Goal: Task Accomplishment & Management: Use online tool/utility

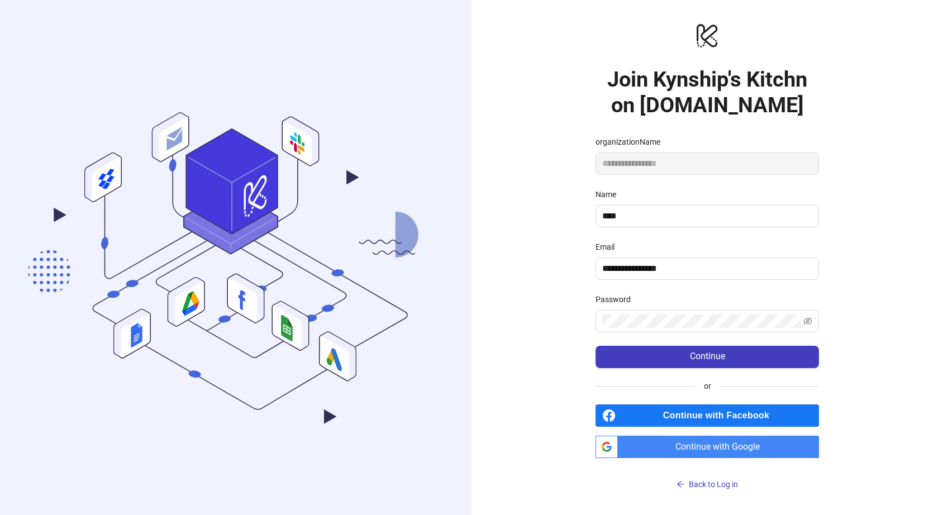
click at [714, 437] on span "Continue with Google" at bounding box center [721, 447] width 197 height 22
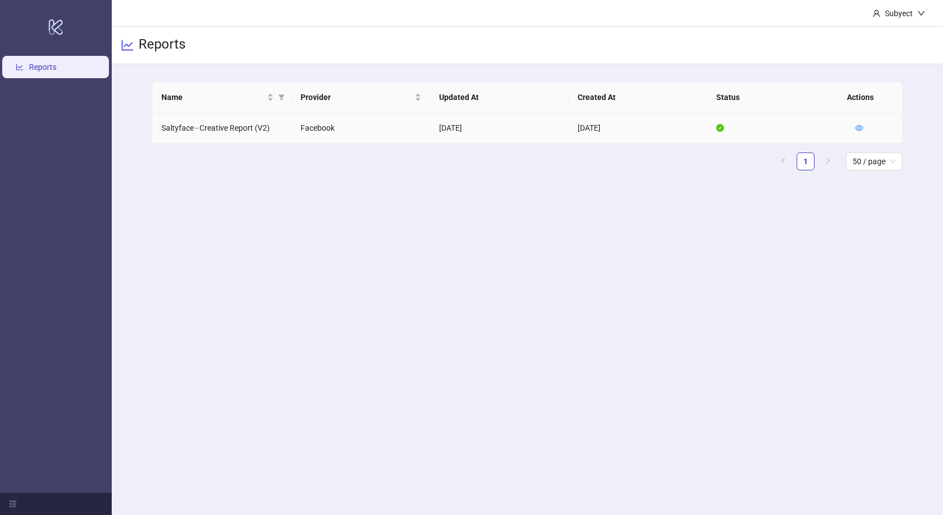
click at [248, 122] on td "Saltyface - Creative Report (V2)" at bounding box center [222, 128] width 139 height 31
click at [858, 127] on icon "eye" at bounding box center [860, 128] width 8 height 8
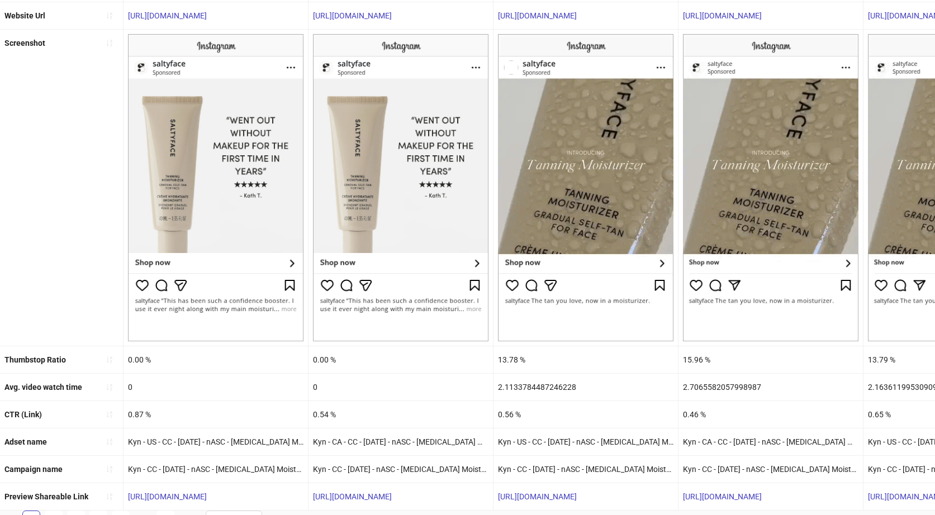
scroll to position [182, 0]
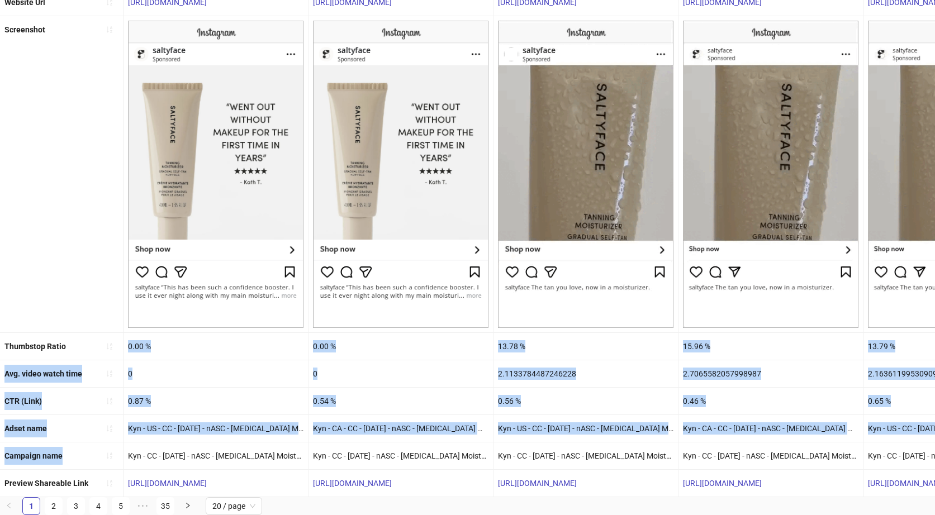
drag, startPoint x: 130, startPoint y: 344, endPoint x: 315, endPoint y: 443, distance: 210.3
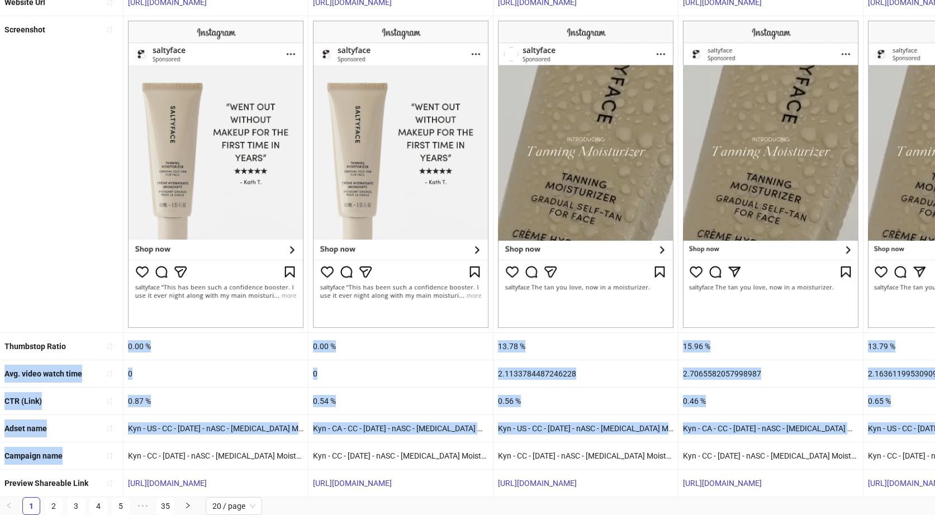
click at [300, 437] on ul "Ad name [MEDICAL_DATA][PERSON_NAME] - kath tm makeup - SF4545898 [MEDICAL_DATA]…" at bounding box center [467, 215] width 935 height 563
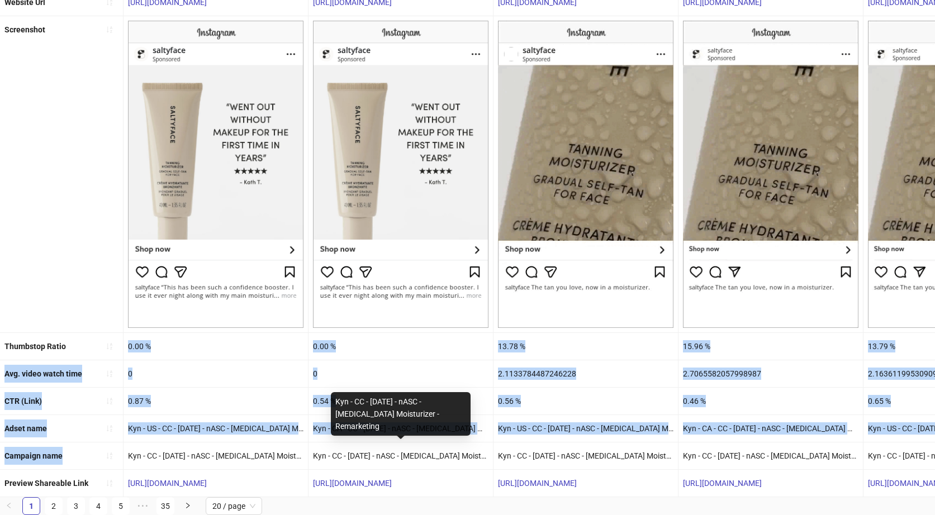
scroll to position [0, 0]
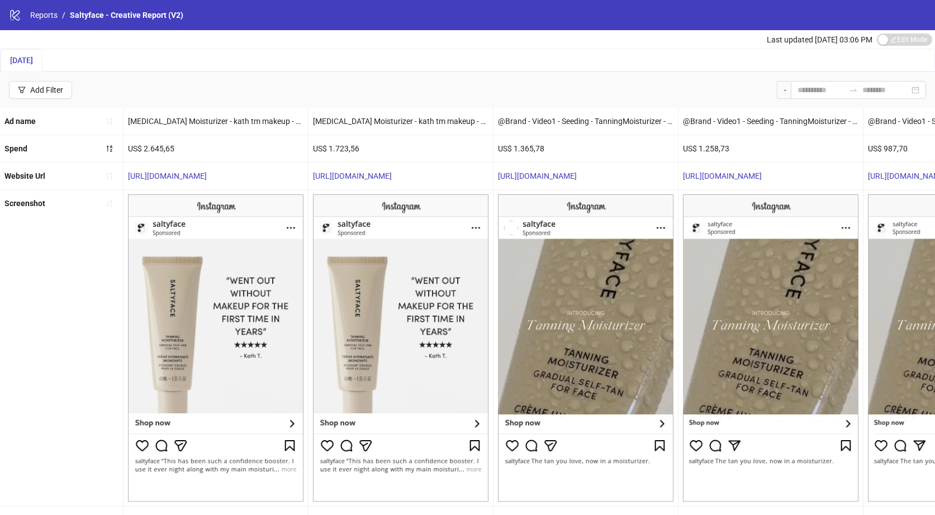
click at [44, 150] on div "Spend" at bounding box center [61, 148] width 123 height 27
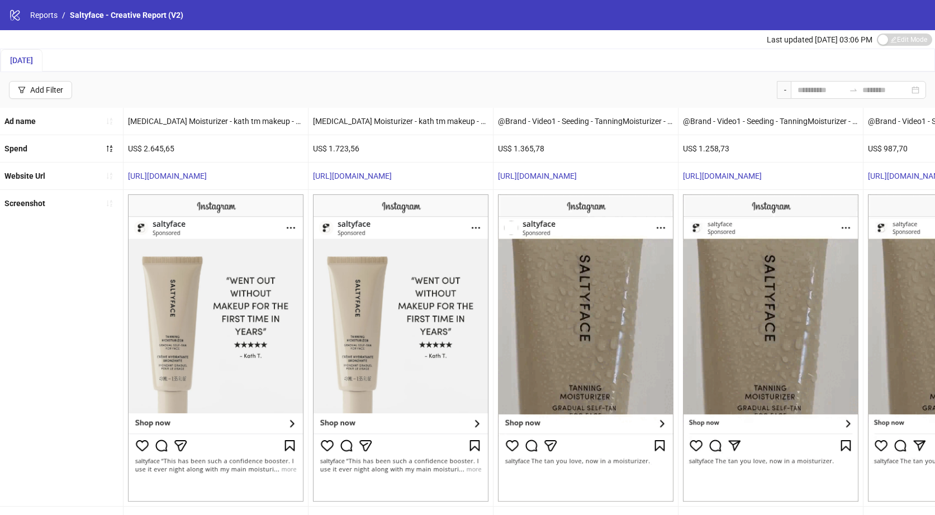
click at [92, 151] on div "Spend" at bounding box center [61, 148] width 123 height 27
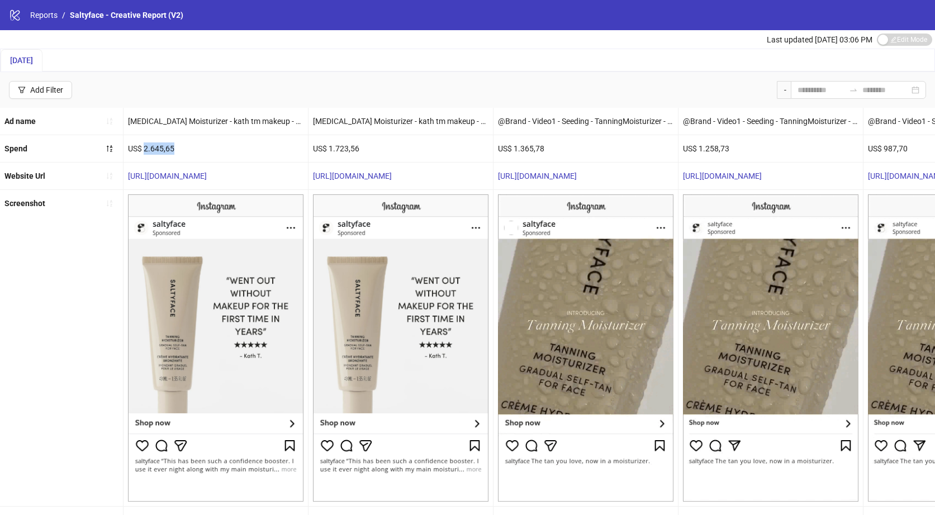
drag, startPoint x: 194, startPoint y: 146, endPoint x: 144, endPoint y: 146, distance: 49.7
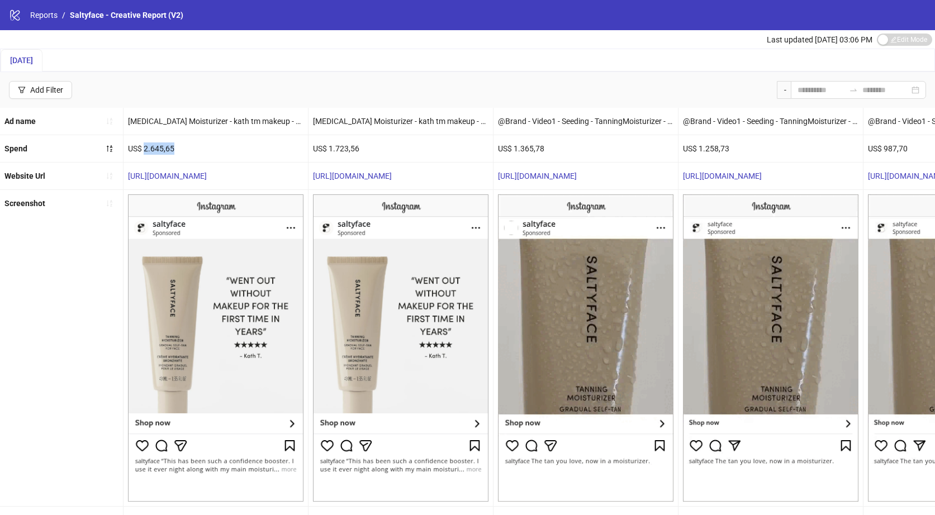
click at [144, 146] on div "US$ 2.645,65" at bounding box center [216, 148] width 184 height 27
click at [33, 60] on span "[DATE]" at bounding box center [21, 60] width 23 height 9
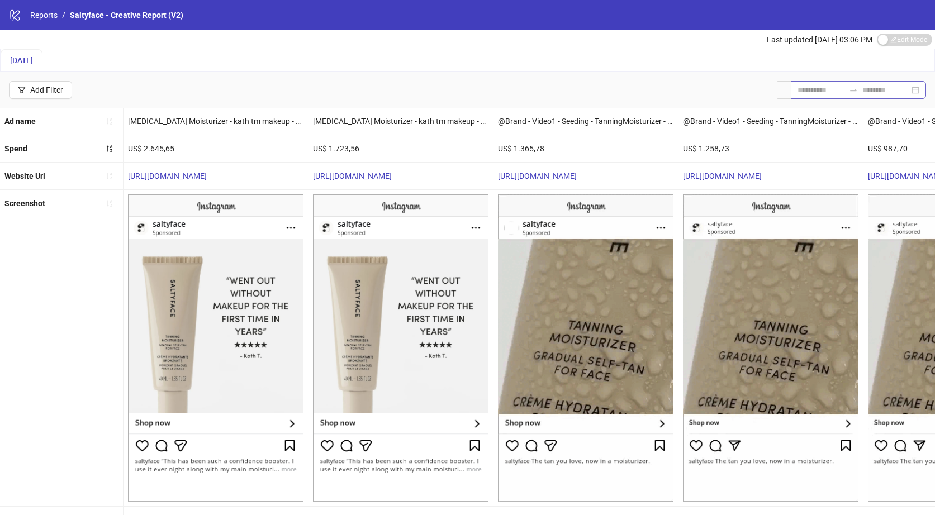
click at [859, 90] on div at bounding box center [858, 90] width 135 height 18
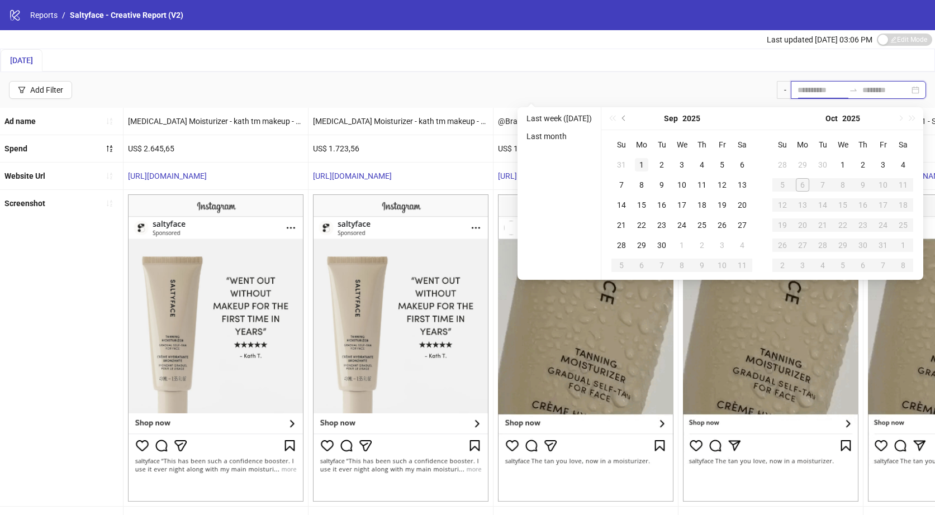
type input "**********"
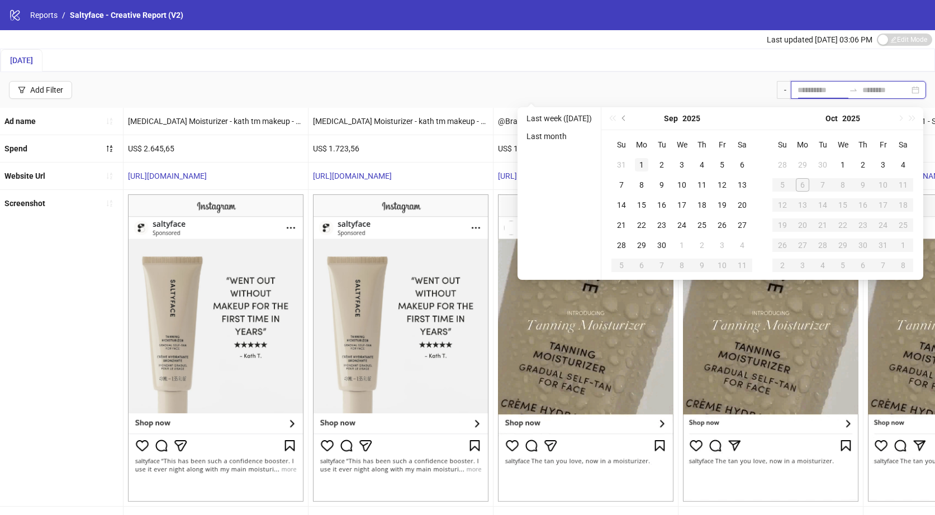
type input "**********"
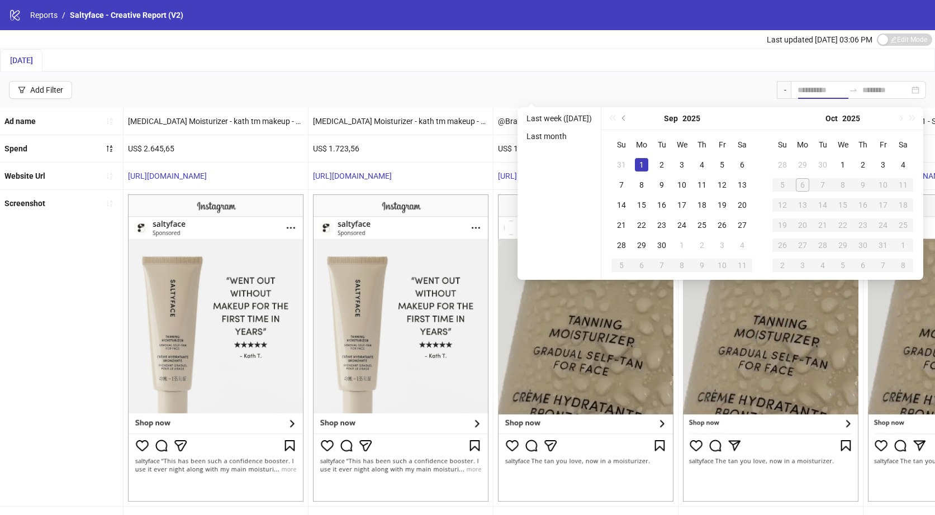
click at [648, 164] on div "1" at bounding box center [641, 164] width 13 height 13
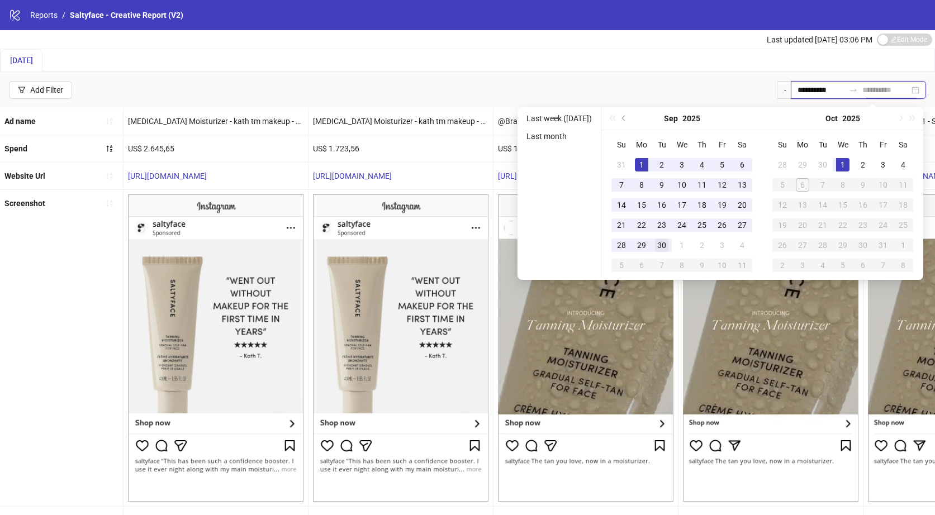
type input "**********"
click at [672, 243] on td "30" at bounding box center [662, 245] width 20 height 20
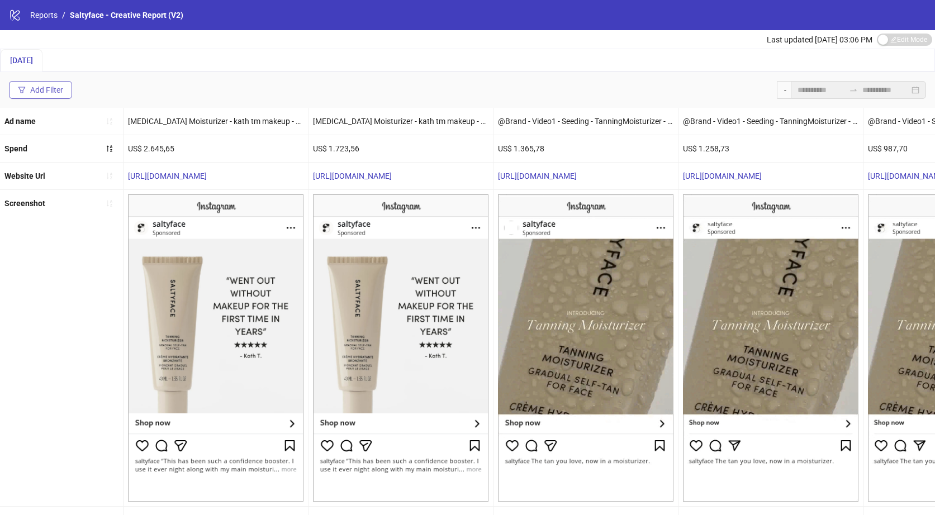
click at [42, 83] on button "Add Filter" at bounding box center [40, 90] width 63 height 18
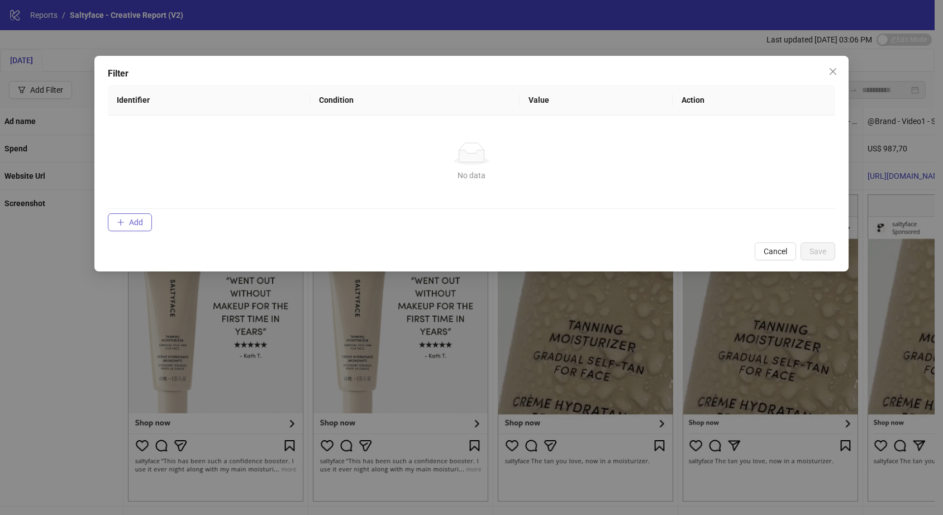
click at [124, 217] on button "Add" at bounding box center [130, 222] width 44 height 18
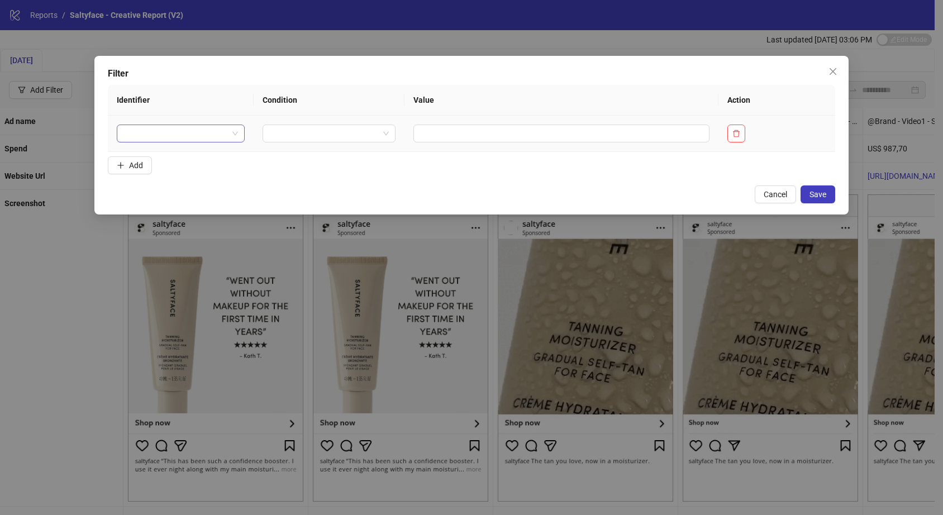
click at [197, 141] on input "search" at bounding box center [176, 133] width 105 height 17
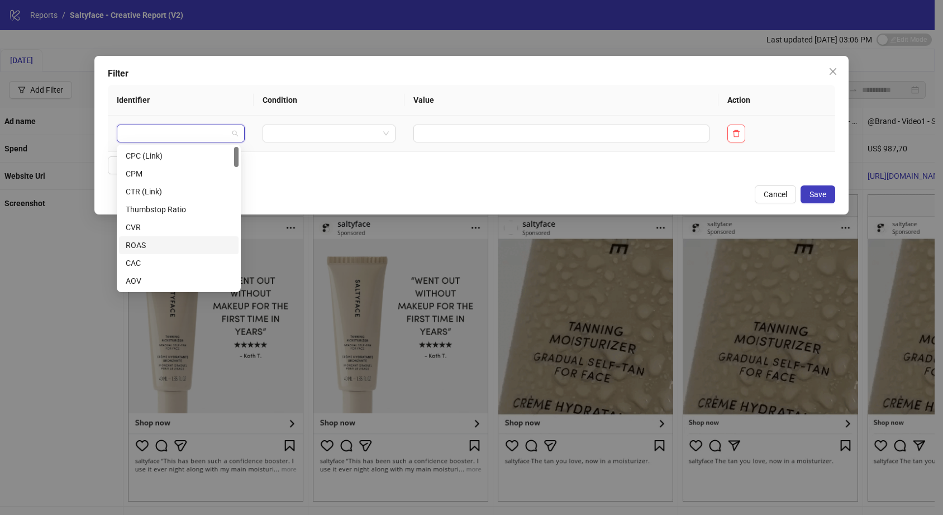
click at [160, 237] on div "ROAS" at bounding box center [179, 245] width 120 height 18
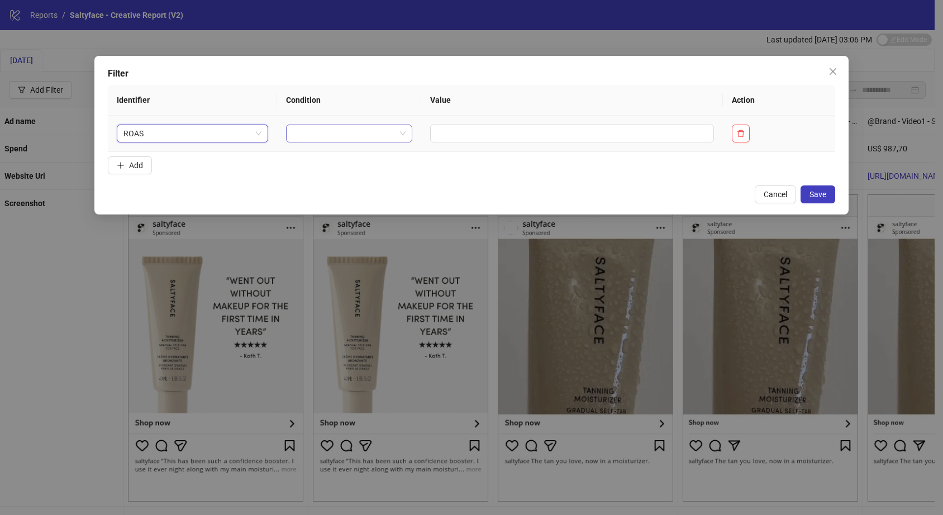
click at [316, 127] on input "search" at bounding box center [344, 133] width 103 height 17
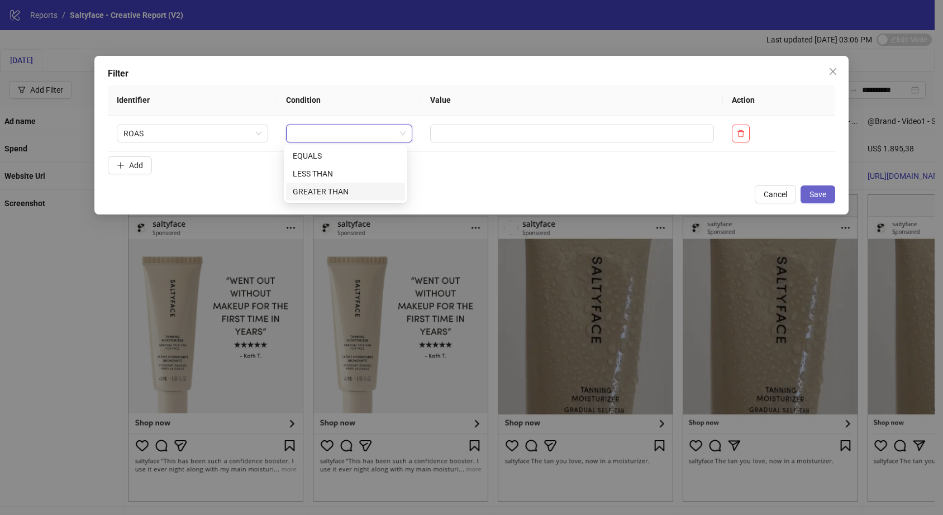
click at [804, 193] on button "Save" at bounding box center [818, 195] width 35 height 18
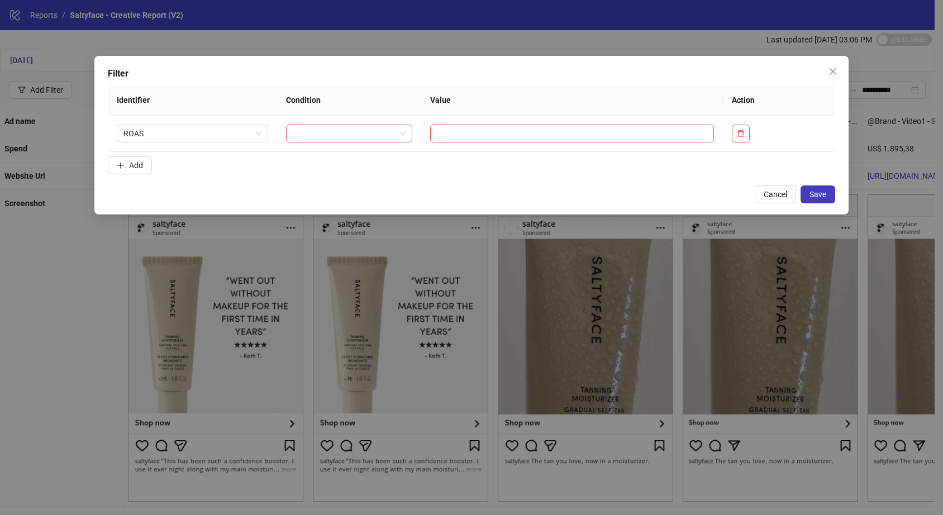
click at [55, 313] on div "Filter Identifier Condition Value Action ROAS Add Cancel Save" at bounding box center [471, 257] width 943 height 515
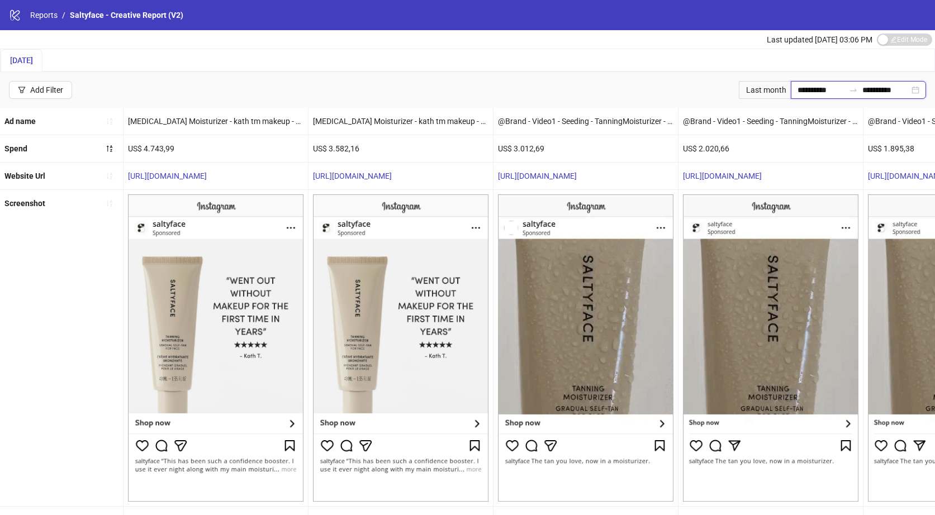
click at [813, 92] on input "**********" at bounding box center [820, 90] width 47 height 12
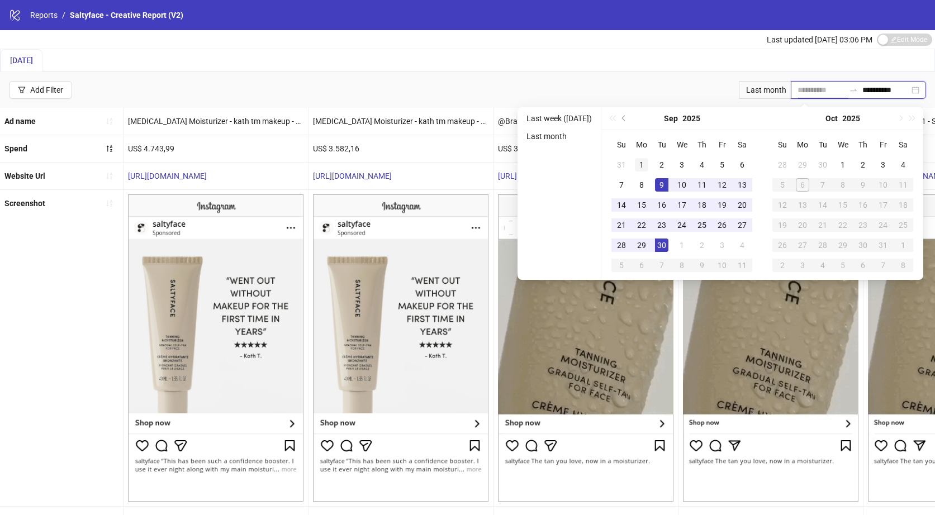
type input "**********"
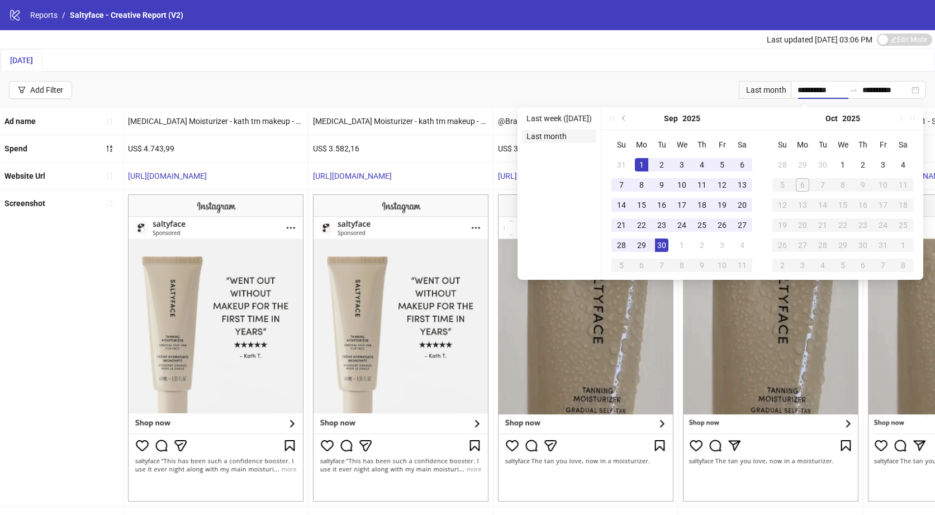
click at [543, 134] on li "Last month" at bounding box center [559, 136] width 74 height 13
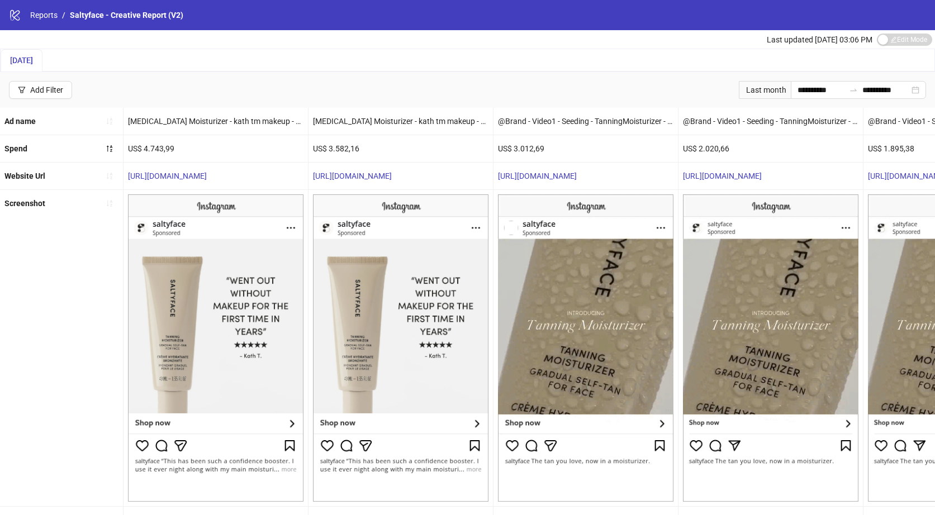
click at [33, 61] on span "[DATE]" at bounding box center [21, 60] width 23 height 9
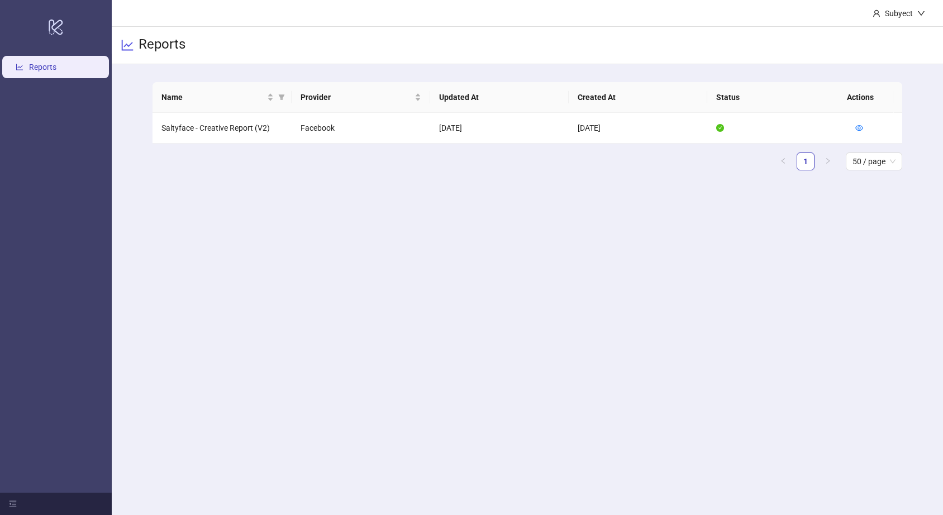
drag, startPoint x: 112, startPoint y: 121, endPoint x: 78, endPoint y: 67, distance: 64.5
click at [112, 120] on div "Name Provider Updated At Created At Status Actions Saltyface - Creative Report …" at bounding box center [528, 130] width 832 height 133
click at [182, 126] on td "Saltyface - Creative Report (V2)" at bounding box center [222, 128] width 139 height 31
click at [863, 128] on td at bounding box center [875, 128] width 56 height 31
click at [851, 125] on td at bounding box center [875, 128] width 56 height 31
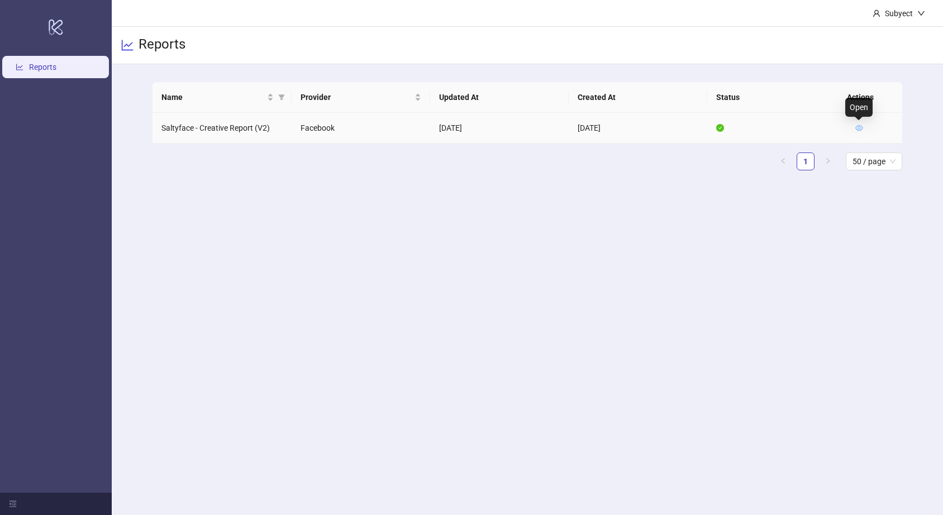
click at [857, 126] on icon "eye" at bounding box center [860, 128] width 8 height 6
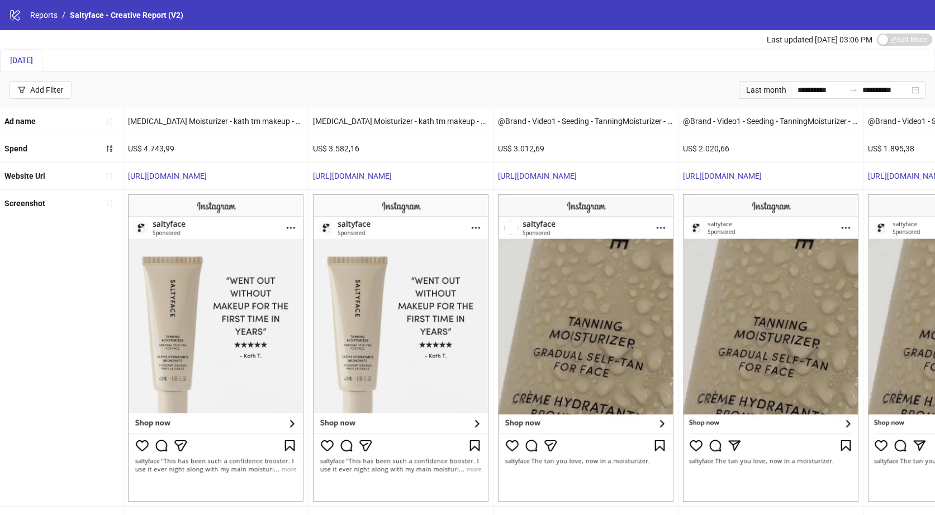
click at [174, 70] on div "[DATE]" at bounding box center [468, 60] width 934 height 22
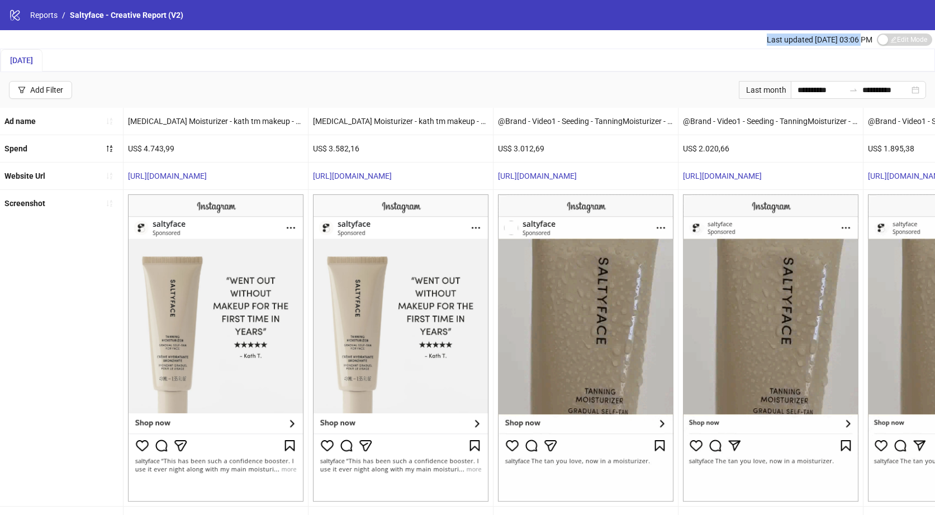
drag, startPoint x: 756, startPoint y: 40, endPoint x: 856, endPoint y: 43, distance: 100.1
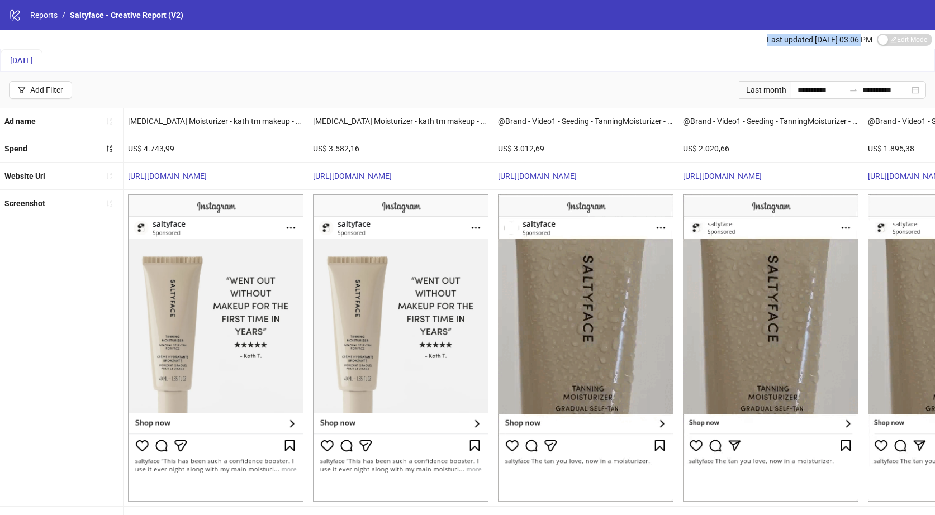
click at [856, 43] on div "Last updated [DATE] 03:06 PM Edit Mode Edit Mode" at bounding box center [467, 39] width 935 height 18
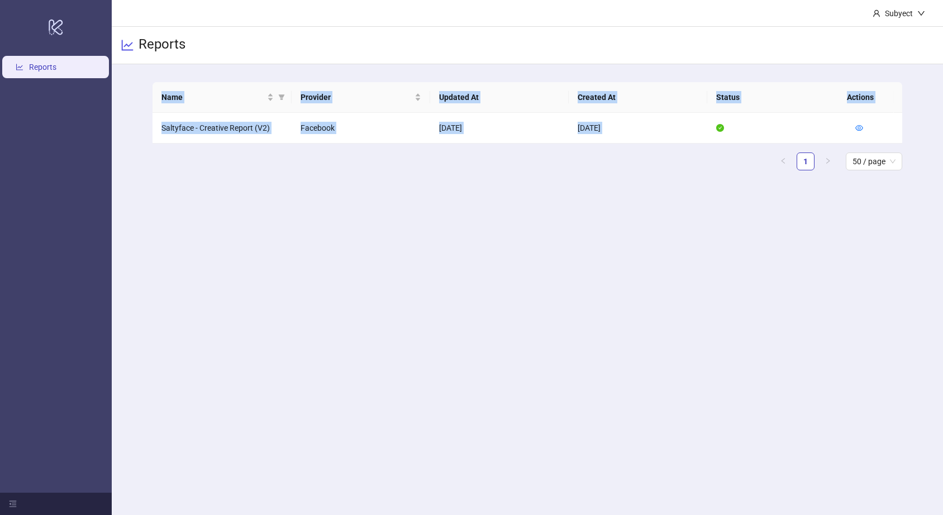
drag, startPoint x: 345, startPoint y: 144, endPoint x: 465, endPoint y: 196, distance: 130.9
click at [465, 196] on main "Name Provider Updated At Created At Status Actions Saltyface - Creative Report …" at bounding box center [528, 130] width 768 height 133
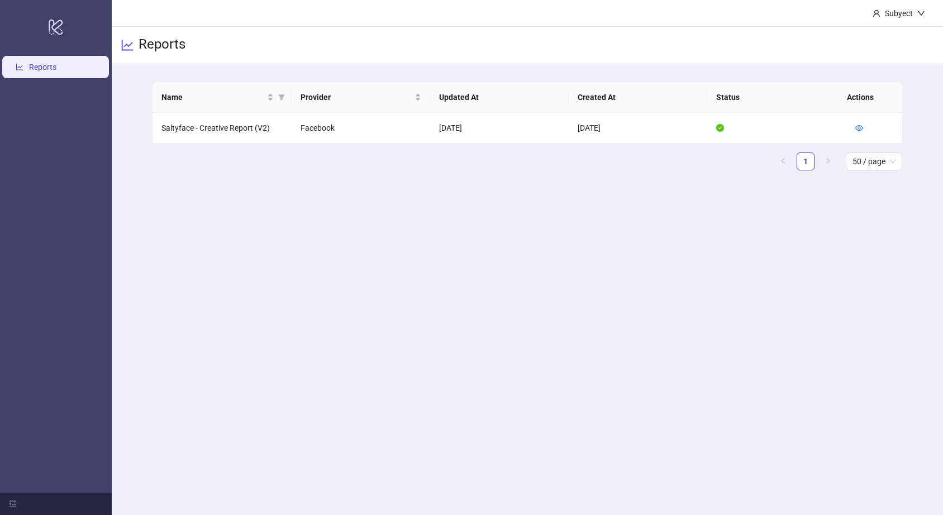
click at [867, 224] on main "Subyect Reports Name Provider Updated At Created At Status Actions Saltyface - …" at bounding box center [528, 257] width 832 height 515
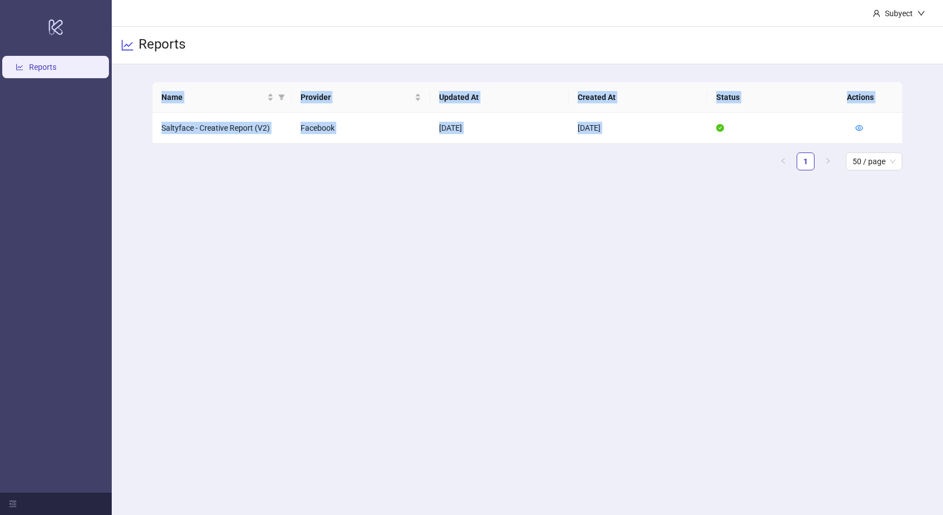
drag, startPoint x: 928, startPoint y: 179, endPoint x: 146, endPoint y: 61, distance: 791.2
click at [146, 61] on main "Subyect Reports Name Provider Updated At Created At Status Actions Saltyface - …" at bounding box center [528, 257] width 832 height 515
click at [136, 93] on div "Name Provider Updated At Created At Status Actions Saltyface - Creative Report …" at bounding box center [528, 130] width 832 height 133
drag, startPoint x: 156, startPoint y: 84, endPoint x: 829, endPoint y: 186, distance: 680.5
click at [825, 175] on main "Name Provider Updated At Created At Status Actions Saltyface - Creative Report …" at bounding box center [528, 130] width 768 height 133
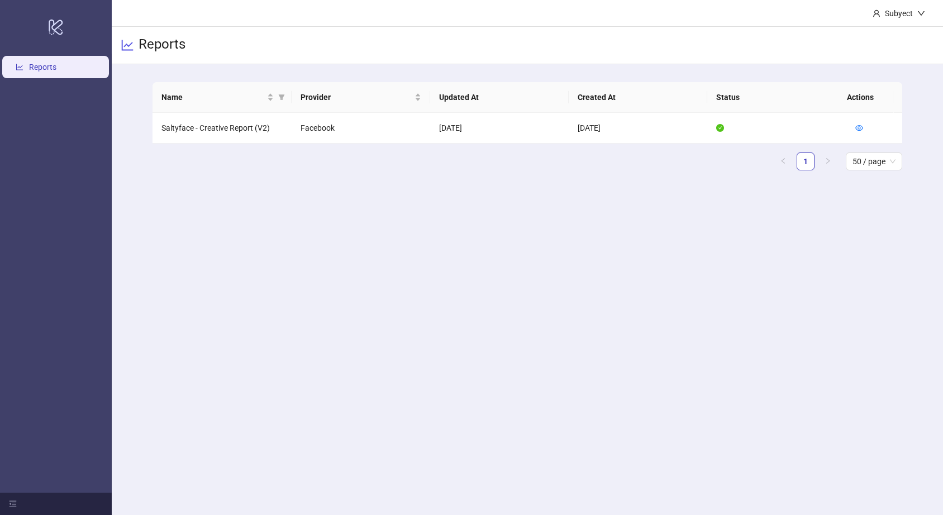
click at [908, 174] on main "Name Provider Updated At Created At Status Actions Saltyface - Creative Report …" at bounding box center [528, 130] width 768 height 133
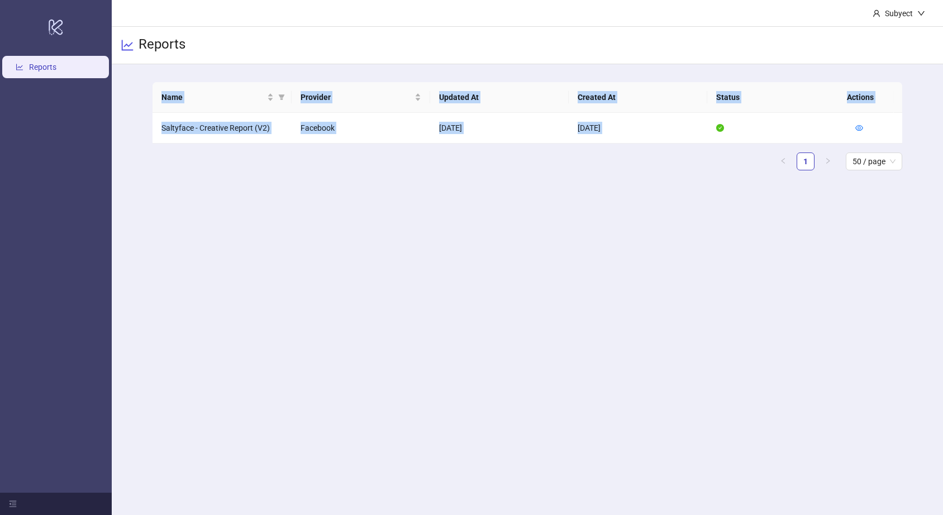
drag, startPoint x: 833, startPoint y: 163, endPoint x: 121, endPoint y: 84, distance: 716.8
click at [130, 82] on div "Name Provider Updated At Created At Status Actions Saltyface - Creative Report …" at bounding box center [528, 130] width 832 height 133
click at [121, 84] on div "Name Provider Updated At Created At Status Actions Saltyface - Creative Report …" at bounding box center [528, 130] width 832 height 133
drag, startPoint x: 139, startPoint y: 83, endPoint x: 924, endPoint y: 174, distance: 790.9
click at [924, 174] on div "Name Provider Updated At Created At Status Actions Saltyface - Creative Report …" at bounding box center [528, 130] width 832 height 133
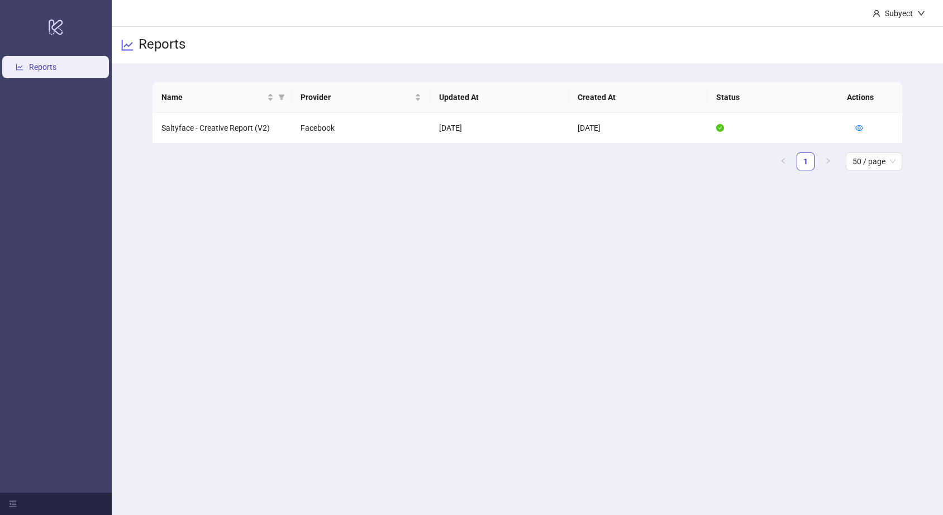
click at [924, 174] on div "Name Provider Updated At Created At Status Actions Saltyface - Creative Report …" at bounding box center [528, 130] width 832 height 133
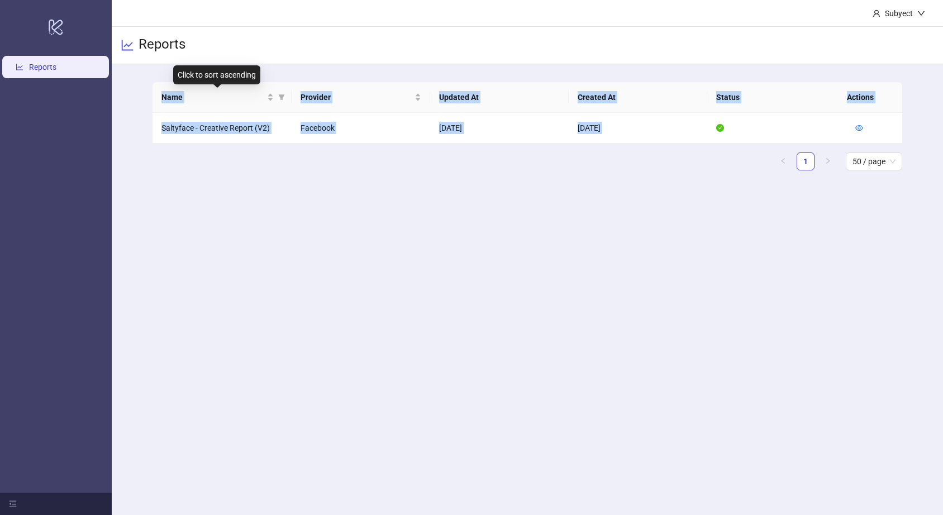
drag, startPoint x: 720, startPoint y: 163, endPoint x: 130, endPoint y: 89, distance: 595.3
click at [130, 89] on div "Name Provider Updated At Created At Status Actions Saltyface - Creative Report …" at bounding box center [528, 130] width 832 height 133
drag, startPoint x: 121, startPoint y: 86, endPoint x: 924, endPoint y: 175, distance: 808.5
click at [924, 175] on div "Name Provider Updated At Created At Status Actions Saltyface - Creative Report …" at bounding box center [528, 130] width 832 height 133
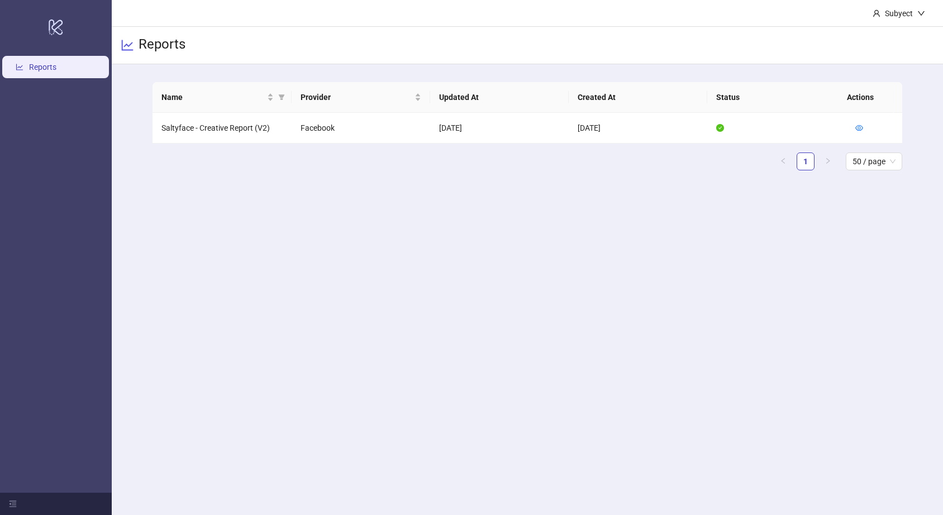
click at [924, 175] on div "Name Provider Updated At Created At Status Actions Saltyface - Creative Report …" at bounding box center [528, 130] width 832 height 133
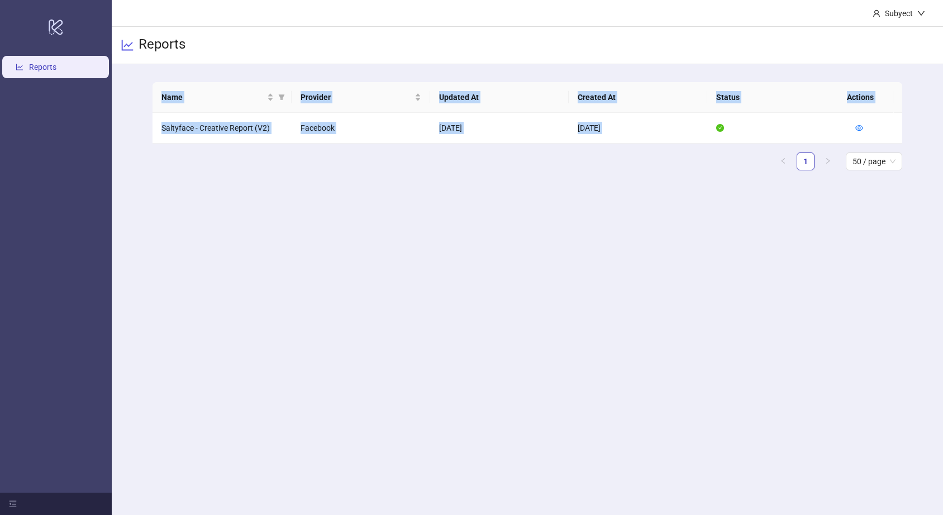
drag, startPoint x: 879, startPoint y: 170, endPoint x: 122, endPoint y: 80, distance: 762.0
click at [122, 80] on div "Name Provider Updated At Created At Status Actions Saltyface - Creative Report …" at bounding box center [528, 130] width 832 height 133
drag, startPoint x: 255, startPoint y: 83, endPoint x: 870, endPoint y: 151, distance: 618.5
click at [868, 151] on div "Name Provider Updated At Created At Status Actions Saltyface - Creative Report …" at bounding box center [528, 130] width 832 height 133
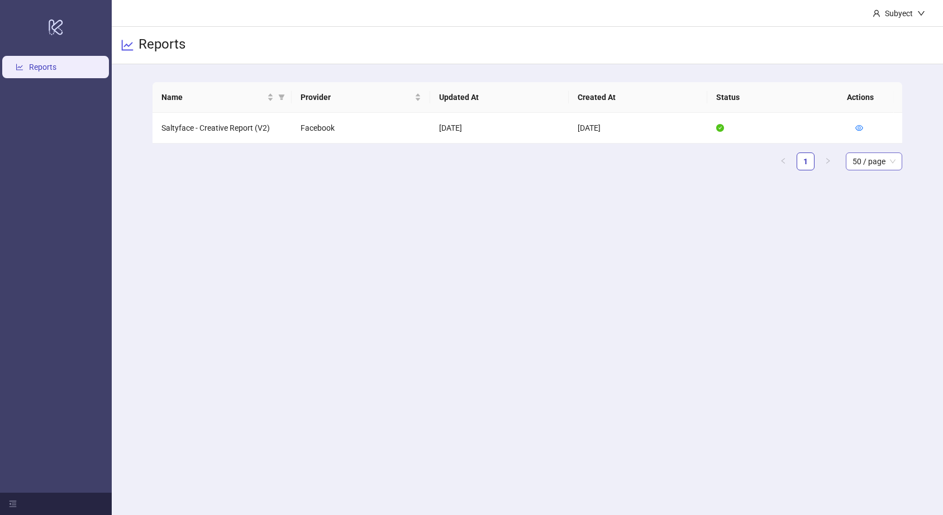
drag, startPoint x: 872, startPoint y: 151, endPoint x: 886, endPoint y: 154, distance: 14.1
click at [886, 154] on div "Name Provider Updated At Created At Status Actions Saltyface - Creative Report …" at bounding box center [528, 126] width 750 height 88
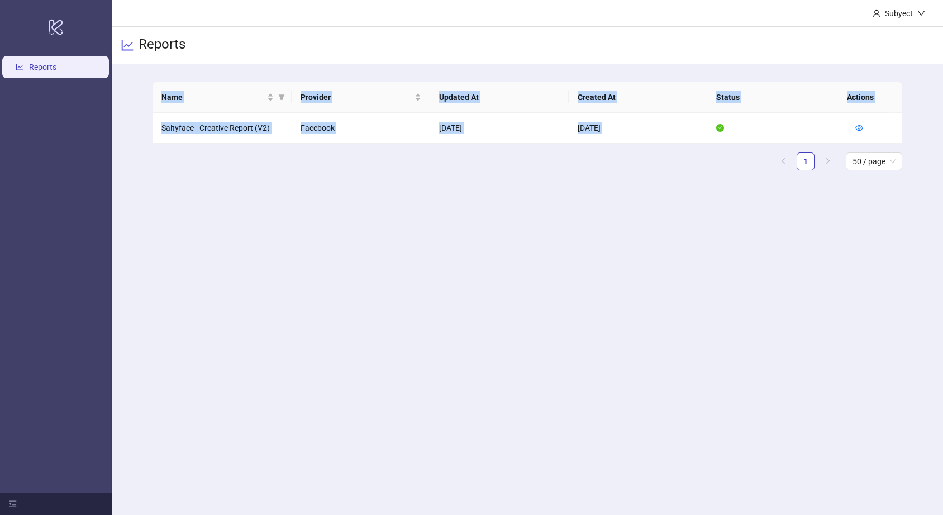
drag, startPoint x: 901, startPoint y: 171, endPoint x: 140, endPoint y: 67, distance: 767.7
click at [140, 67] on div "Name Provider Updated At Created At Status Actions Saltyface - Creative Report …" at bounding box center [528, 130] width 832 height 133
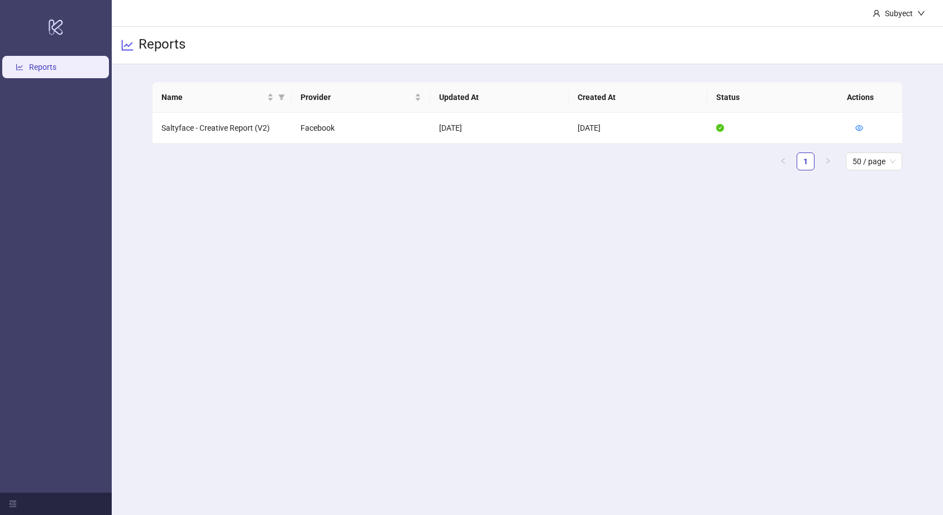
click at [148, 87] on div "Name Provider Updated At Created At Status Actions Saltyface - Creative Report …" at bounding box center [528, 130] width 832 height 133
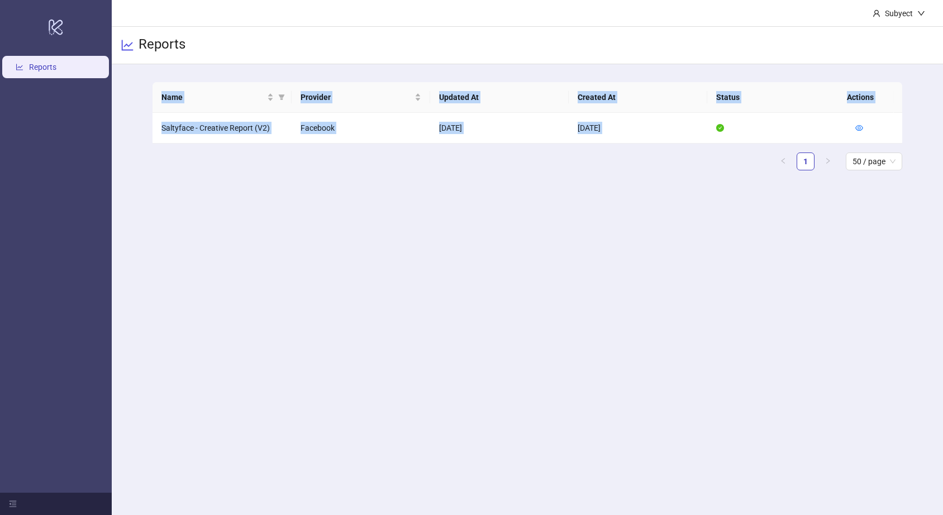
drag, startPoint x: 191, startPoint y: 79, endPoint x: 872, endPoint y: 215, distance: 694.2
click at [872, 215] on main "Subyect Reports Name Provider Updated At Created At Status Actions Saltyface - …" at bounding box center [528, 257] width 832 height 515
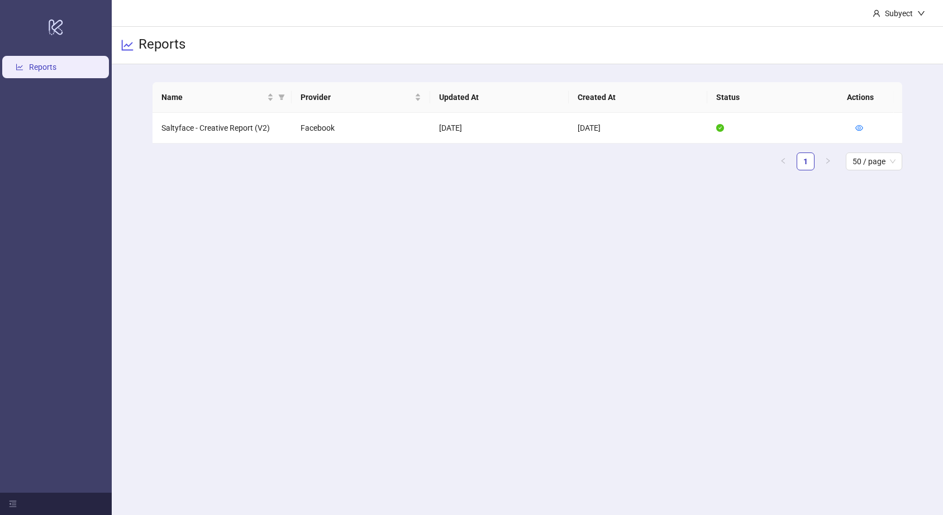
click at [912, 164] on div "Name Provider Updated At Created At Status Actions Saltyface - Creative Report …" at bounding box center [528, 130] width 832 height 133
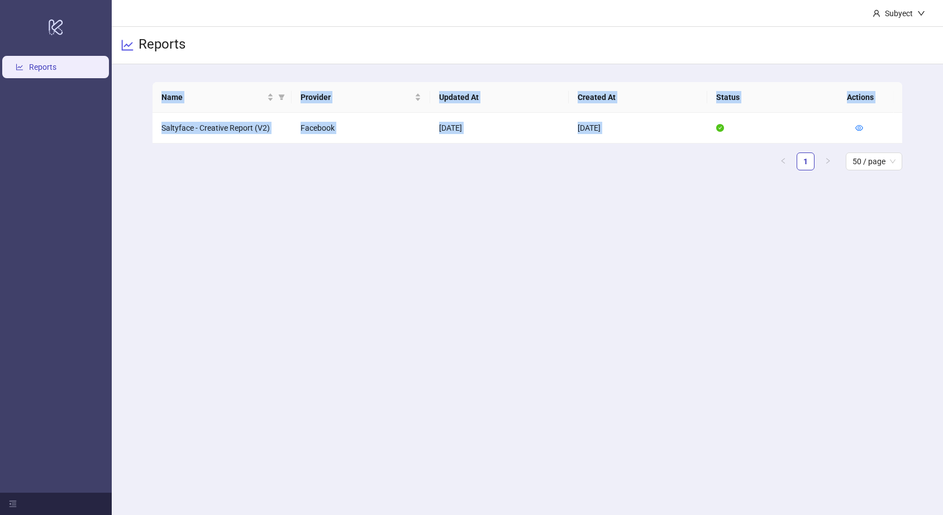
drag, startPoint x: 908, startPoint y: 165, endPoint x: 175, endPoint y: 70, distance: 738.7
click at [175, 70] on main "Name Provider Updated At Created At Status Actions Saltyface - Creative Report …" at bounding box center [528, 130] width 768 height 133
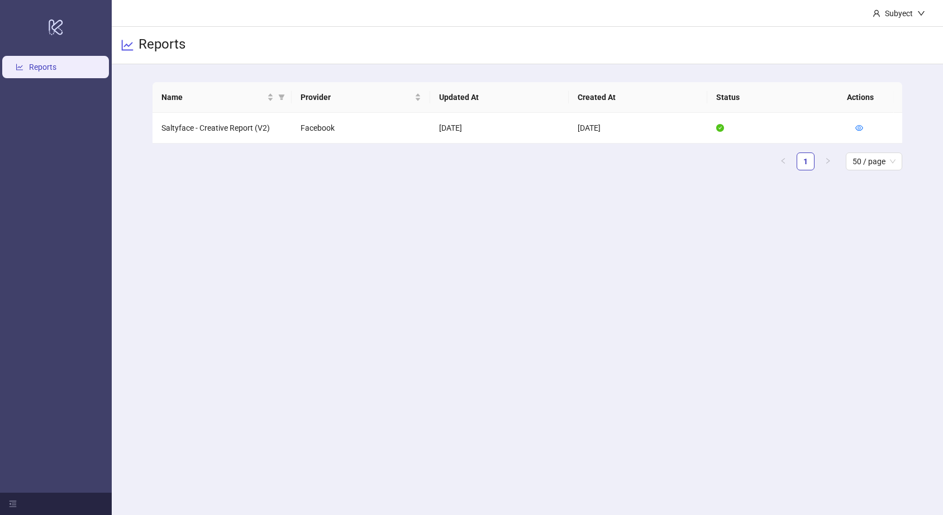
click at [144, 78] on main "Name Provider Updated At Created At Status Actions Saltyface - Creative Report …" at bounding box center [528, 130] width 768 height 133
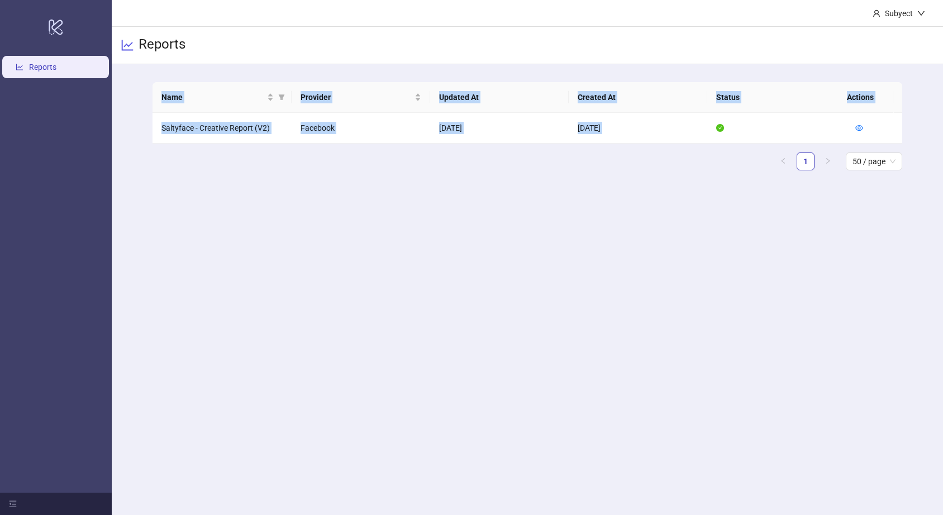
drag, startPoint x: 156, startPoint y: 78, endPoint x: 860, endPoint y: 172, distance: 709.9
click at [860, 172] on main "Name Provider Updated At Created At Status Actions Saltyface - Creative Report …" at bounding box center [528, 130] width 768 height 133
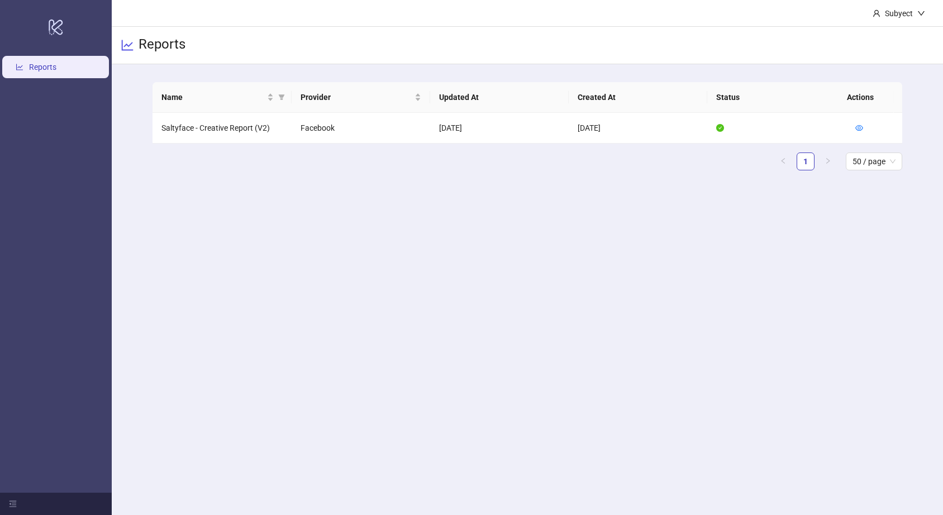
drag, startPoint x: 157, startPoint y: 192, endPoint x: 140, endPoint y: 129, distance: 65.5
click at [162, 197] on main "Subyect Reports Name Provider Updated At Created At Status Actions Saltyface - …" at bounding box center [528, 257] width 832 height 515
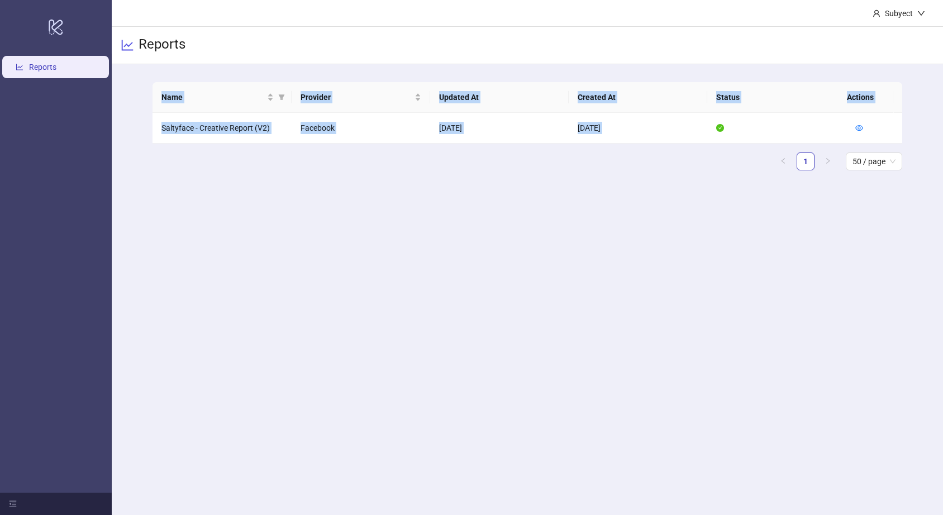
drag, startPoint x: 146, startPoint y: 83, endPoint x: 413, endPoint y: 194, distance: 288.8
click at [412, 193] on div "Name Provider Updated At Created At Status Actions Saltyface - Creative Report …" at bounding box center [528, 130] width 832 height 133
click at [413, 194] on main "Name Provider Updated At Created At Status Actions Saltyface - Creative Report …" at bounding box center [528, 130] width 768 height 133
drag, startPoint x: 643, startPoint y: 79, endPoint x: 901, endPoint y: 179, distance: 276.4
click at [901, 179] on div "Name Provider Updated At Created At Status Actions Saltyface - Creative Report …" at bounding box center [528, 130] width 832 height 133
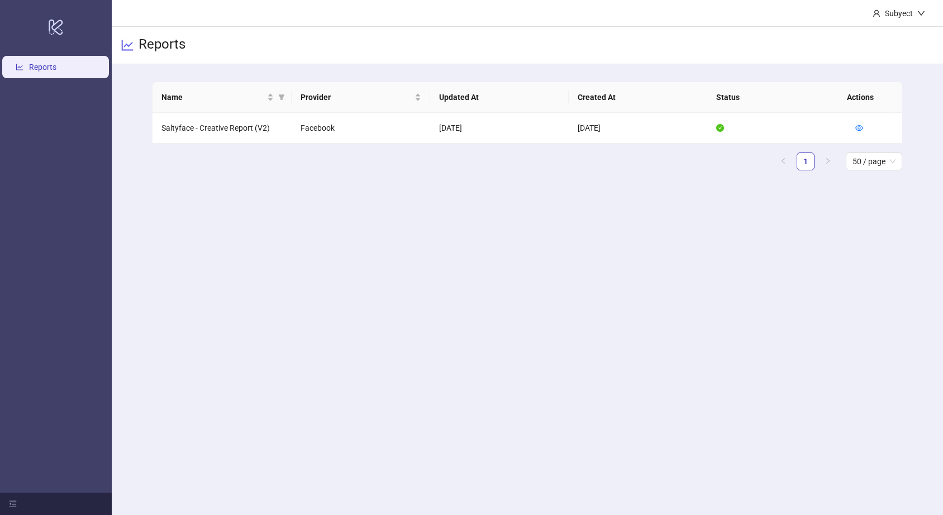
click at [901, 183] on main "Name Provider Updated At Created At Status Actions Saltyface - Creative Report …" at bounding box center [528, 130] width 768 height 133
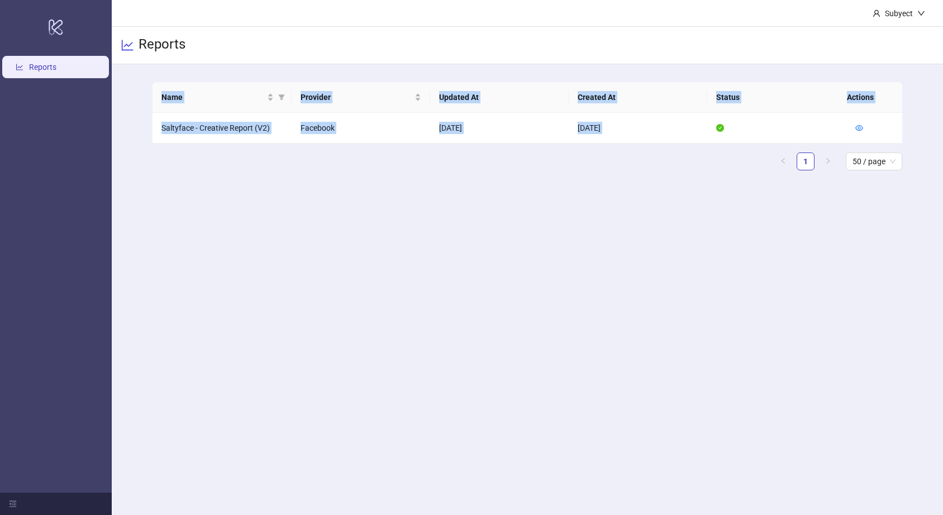
drag, startPoint x: 777, startPoint y: 177, endPoint x: 130, endPoint y: 91, distance: 653.5
click at [130, 91] on div "Name Provider Updated At Created At Status Actions Saltyface - Creative Report …" at bounding box center [528, 130] width 832 height 133
drag, startPoint x: 159, startPoint y: 87, endPoint x: 785, endPoint y: 221, distance: 640.5
click at [785, 220] on main "Subyect Reports Name Provider Updated At Created At Status Actions Saltyface - …" at bounding box center [528, 257] width 832 height 515
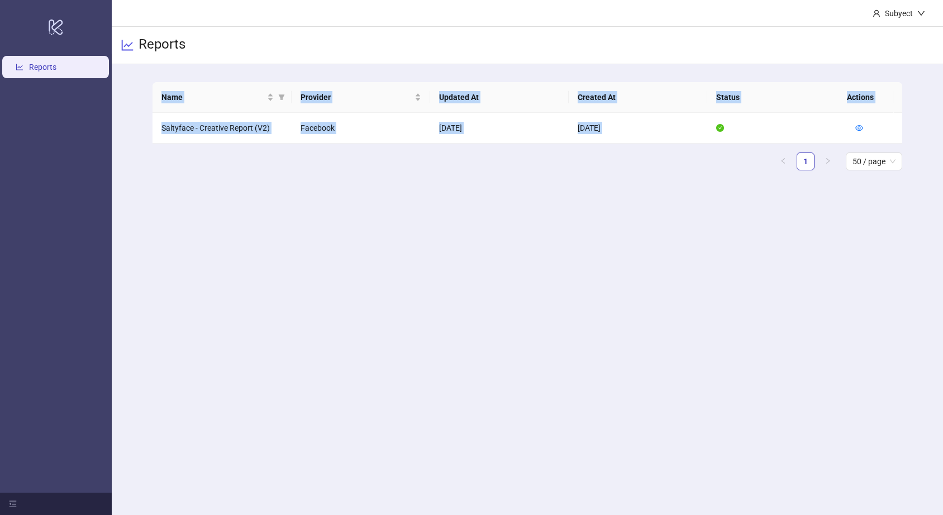
click at [785, 221] on main "Subyect Reports Name Provider Updated At Created At Status Actions Saltyface - …" at bounding box center [528, 257] width 832 height 515
drag, startPoint x: 890, startPoint y: 188, endPoint x: 122, endPoint y: 69, distance: 777.1
click at [122, 69] on div "Name Provider Updated At Created At Status Actions Saltyface - Creative Report …" at bounding box center [528, 130] width 832 height 133
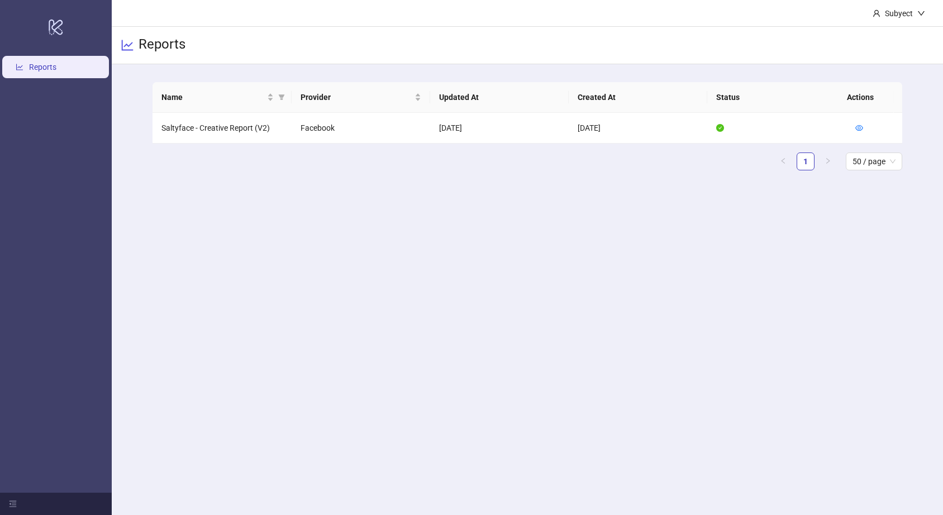
click at [125, 78] on div "Name Provider Updated At Created At Status Actions Saltyface - Creative Report …" at bounding box center [528, 130] width 832 height 133
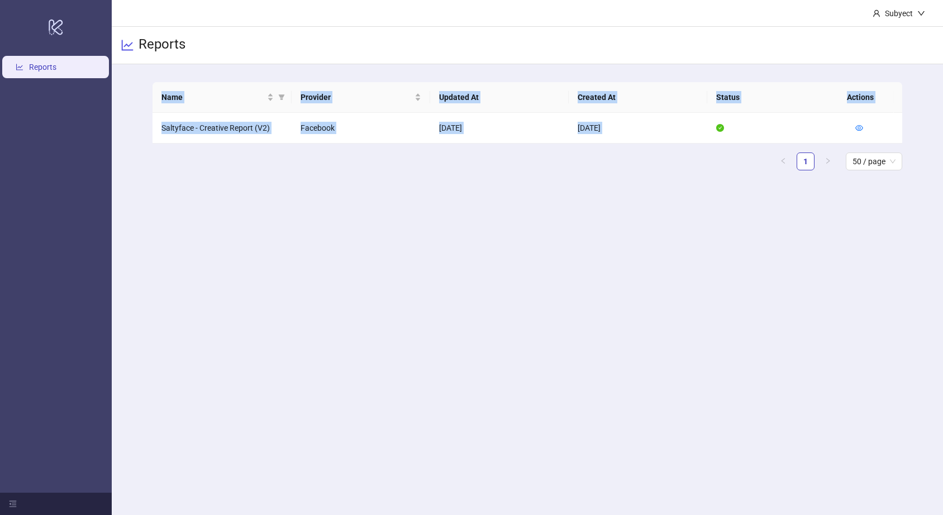
drag, startPoint x: 133, startPoint y: 79, endPoint x: 1009, endPoint y: 194, distance: 883.3
click at [943, 194] on html "logo/logo-mobile Reports Subyect Reports Name Provider Updated At Created At St…" at bounding box center [471, 257] width 943 height 515
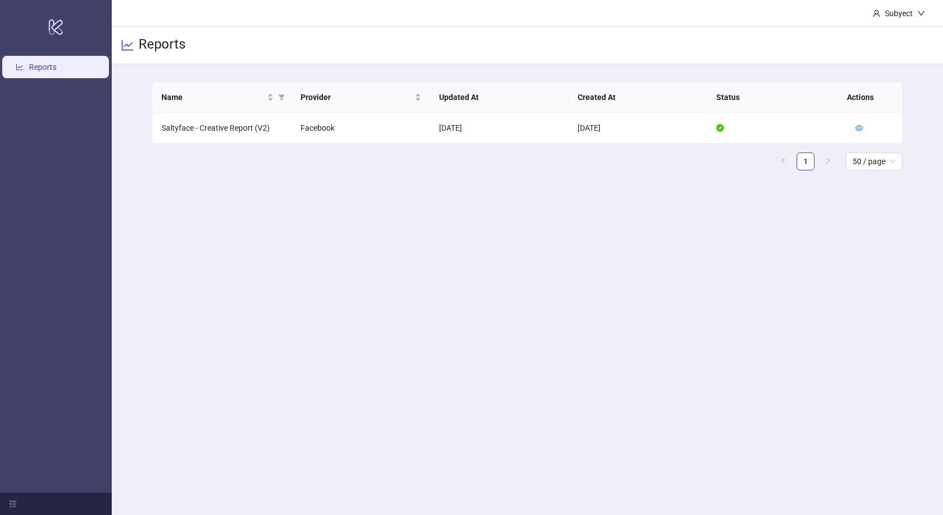
click at [907, 220] on main "Subyect Reports Name Provider Updated At Created At Status Actions Saltyface - …" at bounding box center [528, 257] width 832 height 515
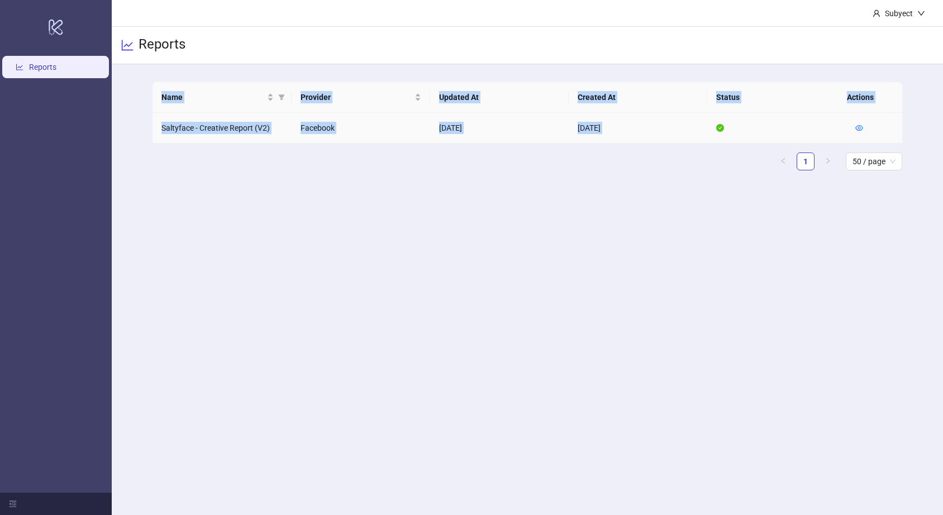
drag, startPoint x: 680, startPoint y: 194, endPoint x: 151, endPoint y: 97, distance: 538.1
click at [151, 96] on main "Subyect Reports Name Provider Updated At Created At Status Actions Saltyface - …" at bounding box center [528, 257] width 832 height 515
click at [120, 93] on div "Name Provider Updated At Created At Status Actions Saltyface - Creative Report …" at bounding box center [528, 130] width 832 height 133
drag, startPoint x: 134, startPoint y: 89, endPoint x: 794, endPoint y: 230, distance: 674.9
click at [793, 230] on main "Subyect Reports Name Provider Updated At Created At Status Actions Saltyface - …" at bounding box center [528, 257] width 832 height 515
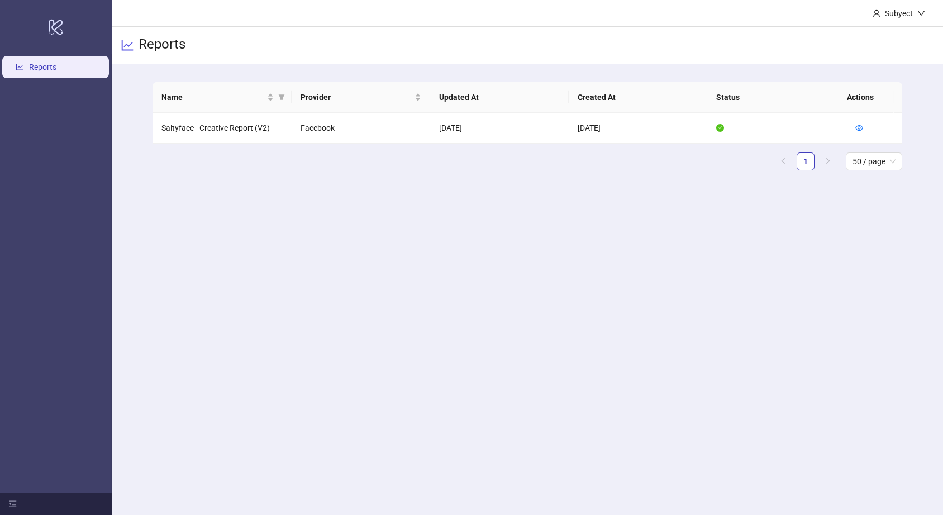
click at [892, 189] on main "Name Provider Updated At Created At Status Actions Saltyface - Creative Report …" at bounding box center [528, 130] width 768 height 133
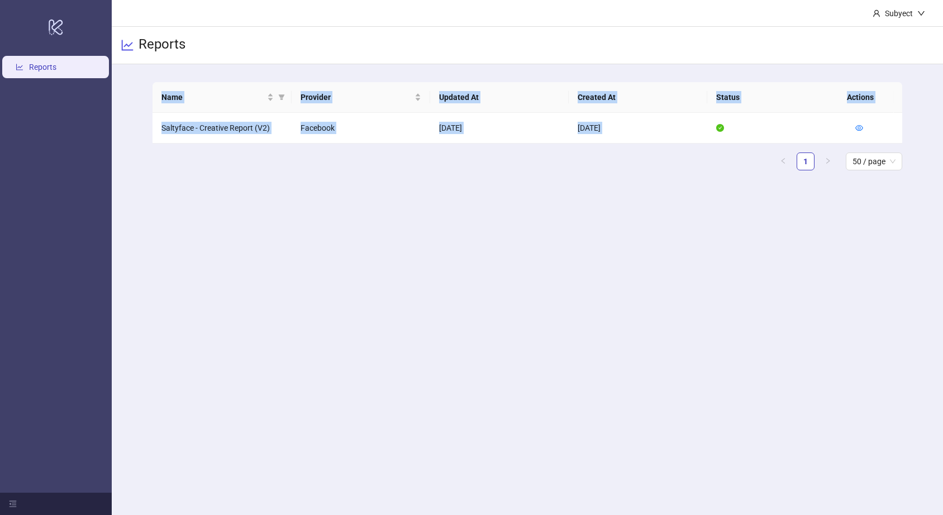
drag, startPoint x: 873, startPoint y: 186, endPoint x: 172, endPoint y: 82, distance: 709.1
click at [178, 78] on main "Name Provider Updated At Created At Status Actions Saltyface - Creative Report …" at bounding box center [528, 130] width 768 height 133
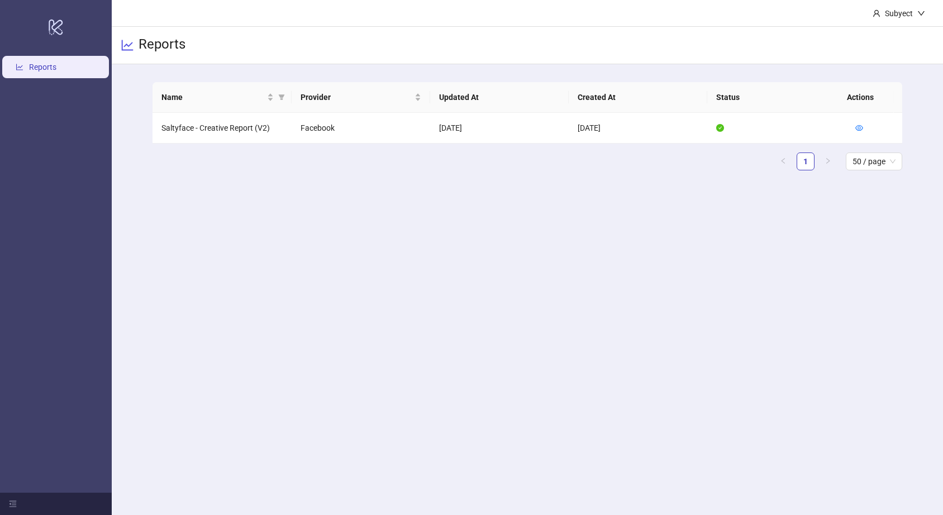
drag, startPoint x: 137, startPoint y: 97, endPoint x: 136, endPoint y: 85, distance: 12.4
click at [137, 97] on div "Name Provider Updated At Created At Status Actions Saltyface - Creative Report …" at bounding box center [528, 130] width 832 height 133
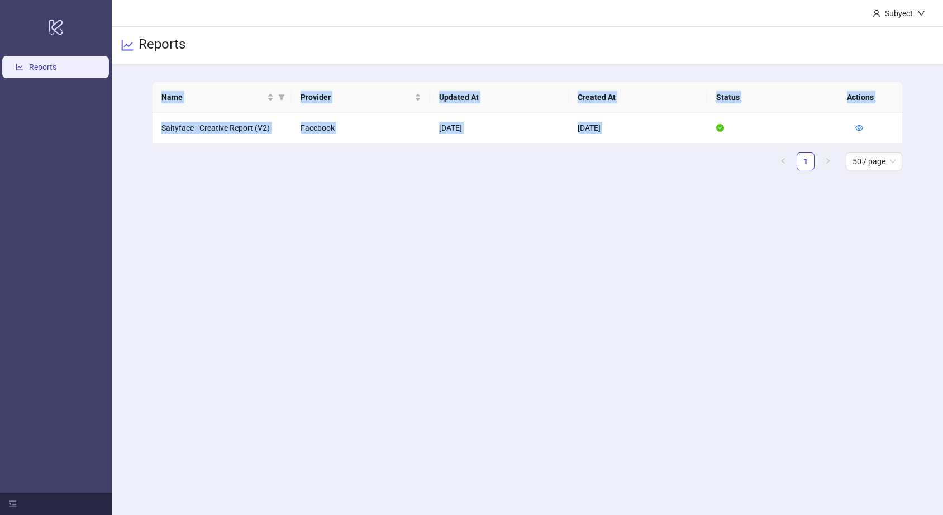
drag, startPoint x: 265, startPoint y: 77, endPoint x: 775, endPoint y: 178, distance: 519.6
click at [767, 173] on main "Name Provider Updated At Created At Status Actions Saltyface - Creative Report …" at bounding box center [528, 130] width 768 height 133
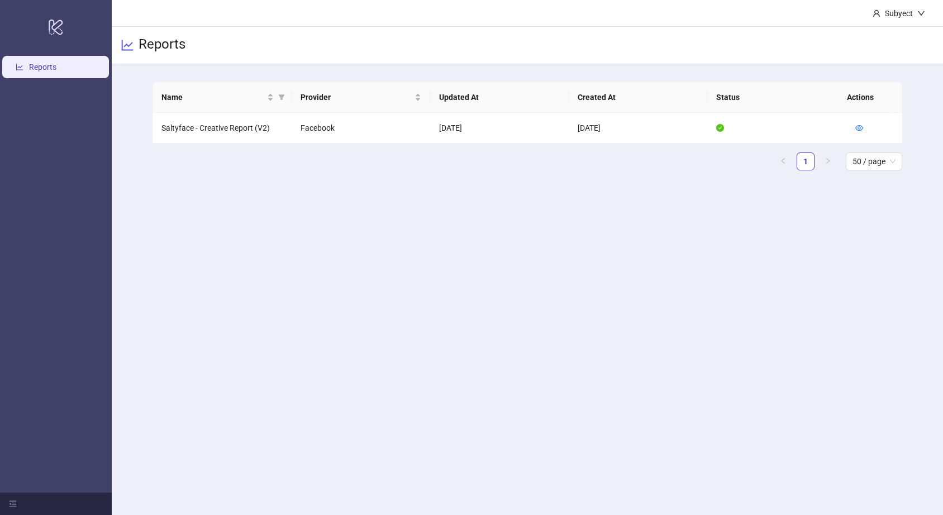
click at [814, 200] on main "Subyect Reports Name Provider Updated At Created At Status Actions Saltyface - …" at bounding box center [528, 257] width 832 height 515
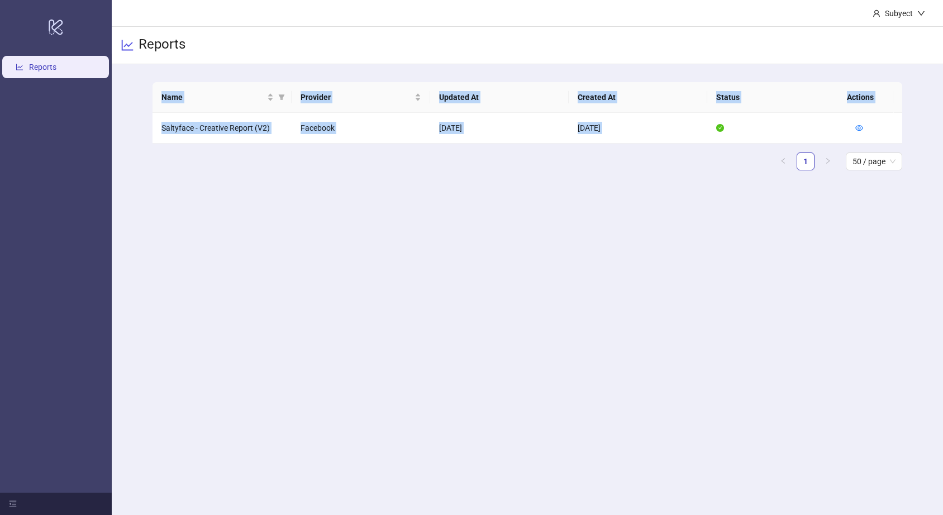
drag, startPoint x: 724, startPoint y: 181, endPoint x: 134, endPoint y: 87, distance: 597.6
click at [134, 87] on div "Name Provider Updated At Created At Status Actions Saltyface - Creative Report …" at bounding box center [528, 130] width 832 height 133
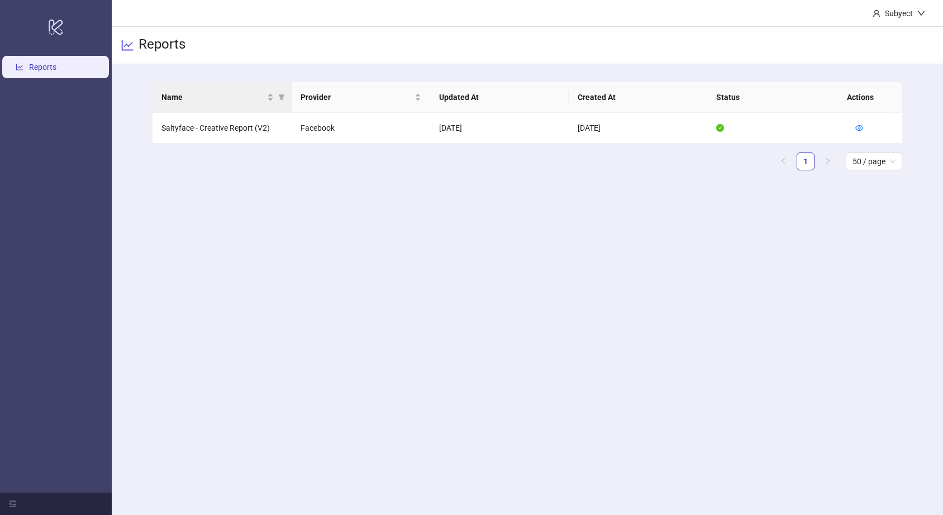
drag, startPoint x: 134, startPoint y: 87, endPoint x: 194, endPoint y: 88, distance: 60.9
click at [134, 87] on div "Name Provider Updated At Created At Status Actions Saltyface - Creative Report …" at bounding box center [528, 130] width 832 height 133
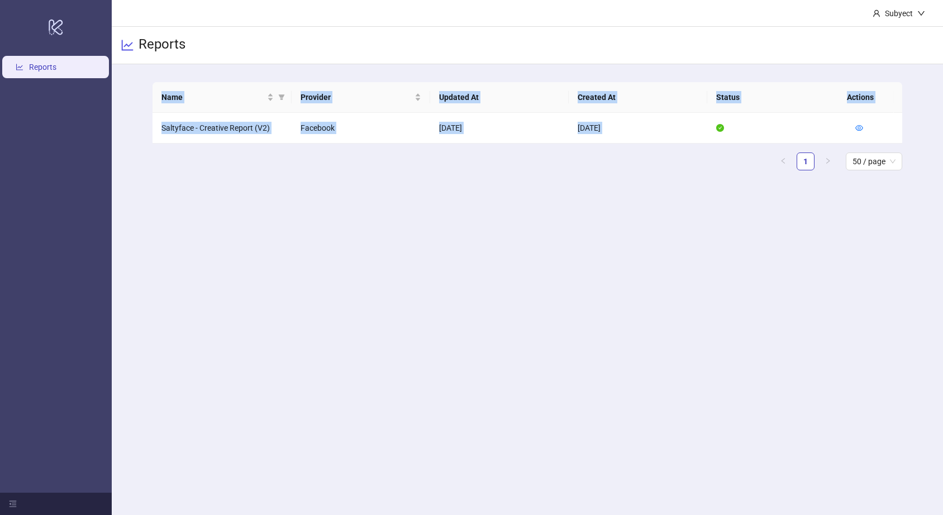
drag, startPoint x: 194, startPoint y: 88, endPoint x: 759, endPoint y: 236, distance: 584.1
click at [759, 236] on main "Subyect Reports Name Provider Updated At Created At Status Actions Saltyface - …" at bounding box center [528, 257] width 832 height 515
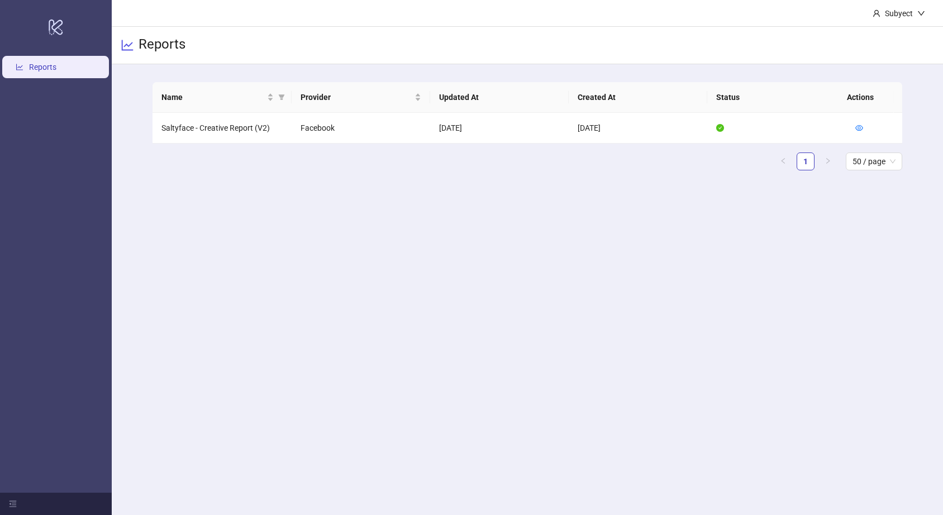
drag, startPoint x: 837, startPoint y: 210, endPoint x: 801, endPoint y: 207, distance: 35.4
click at [836, 210] on main "Subyect Reports Name Provider Updated At Created At Status Actions Saltyface - …" at bounding box center [528, 257] width 832 height 515
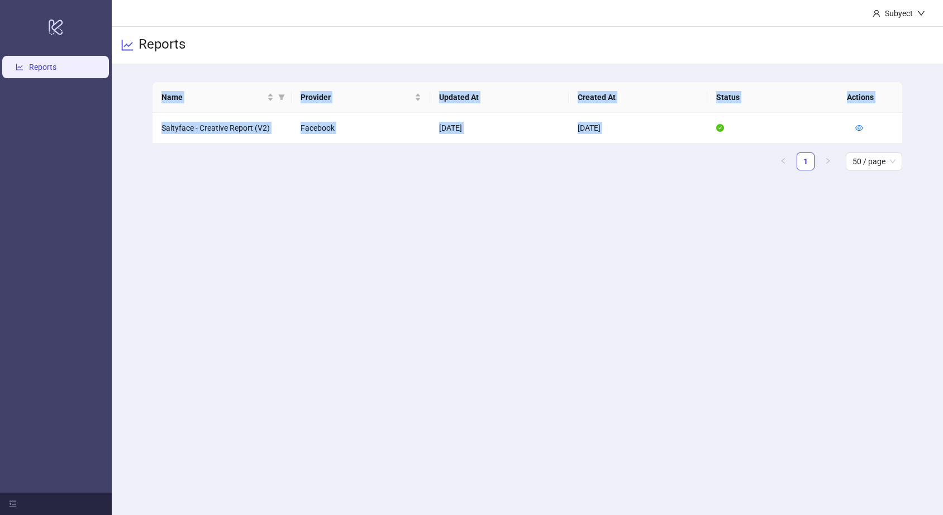
drag, startPoint x: 801, startPoint y: 207, endPoint x: 134, endPoint y: 101, distance: 675.6
click at [134, 101] on main "Subyect Reports Name Provider Updated At Created At Status Actions Saltyface - …" at bounding box center [528, 257] width 832 height 515
click at [134, 101] on div "Name Provider Updated At Created At Status Actions Saltyface - Creative Report …" at bounding box center [528, 130] width 832 height 133
